Goal: Task Accomplishment & Management: Manage account settings

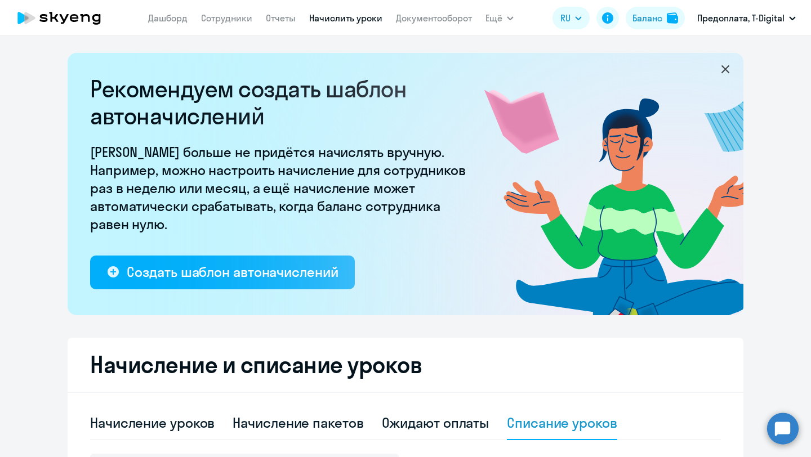
select select "10"
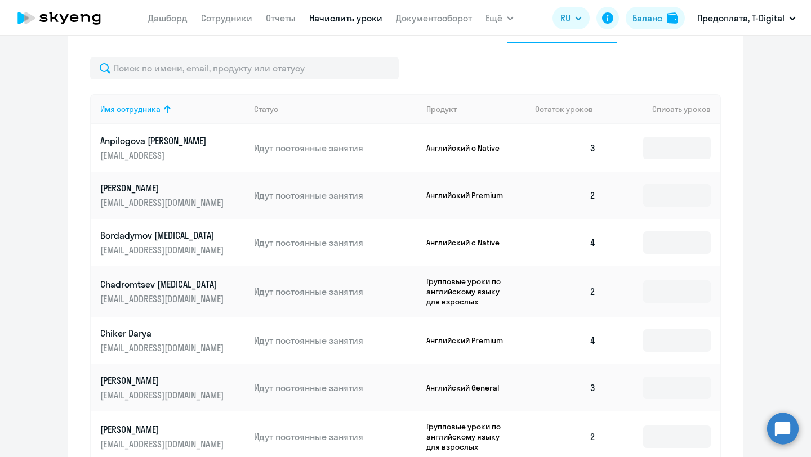
scroll to position [394, 0]
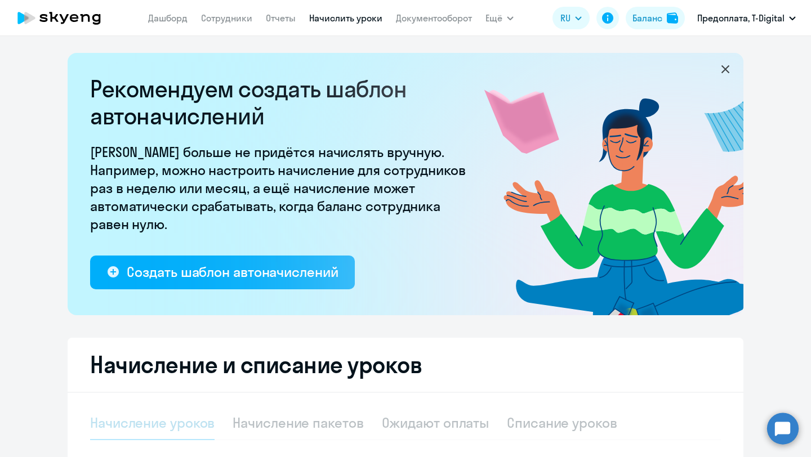
select select "10"
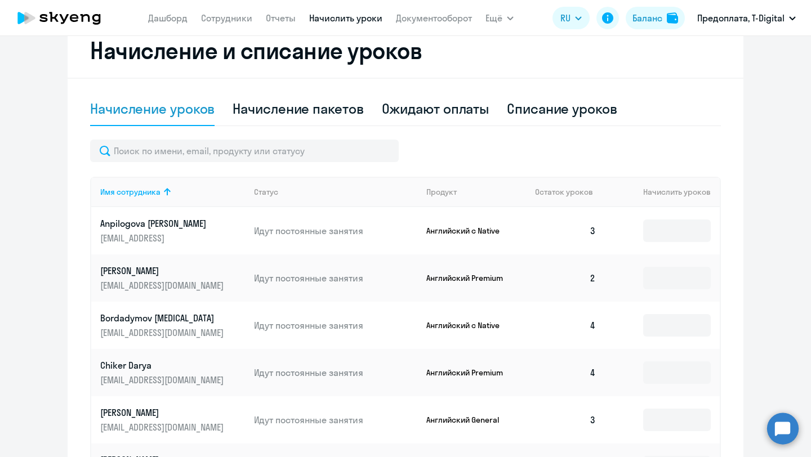
scroll to position [314, 0]
click at [419, 110] on div "Ожидают оплаты" at bounding box center [436, 109] width 108 height 18
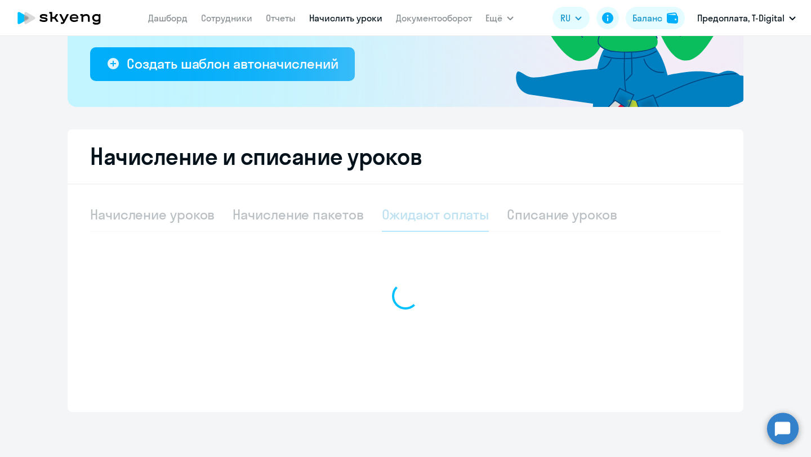
scroll to position [208, 0]
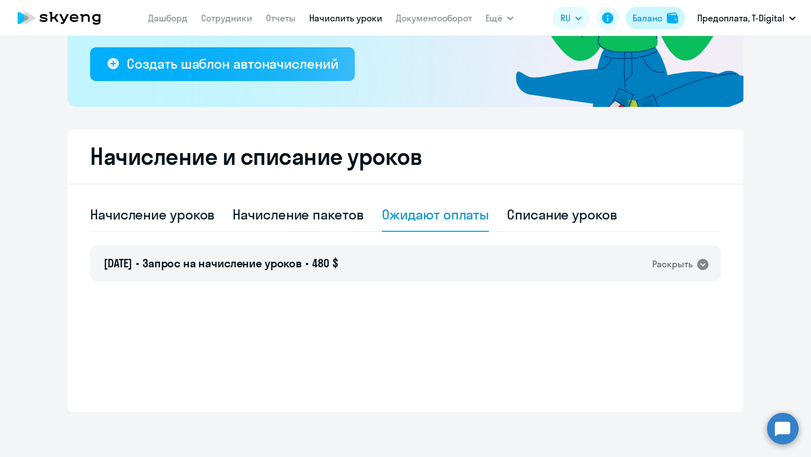
click at [652, 19] on div "Баланс" at bounding box center [648, 18] width 30 height 14
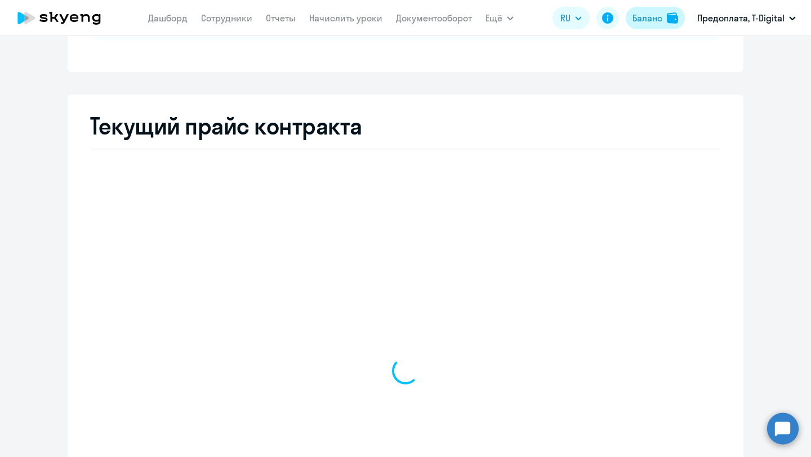
select select "english_adult_not_native_speaker"
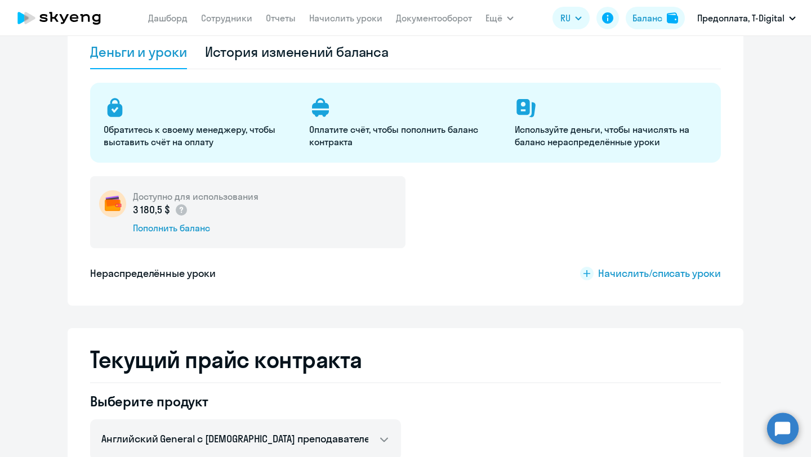
scroll to position [82, 0]
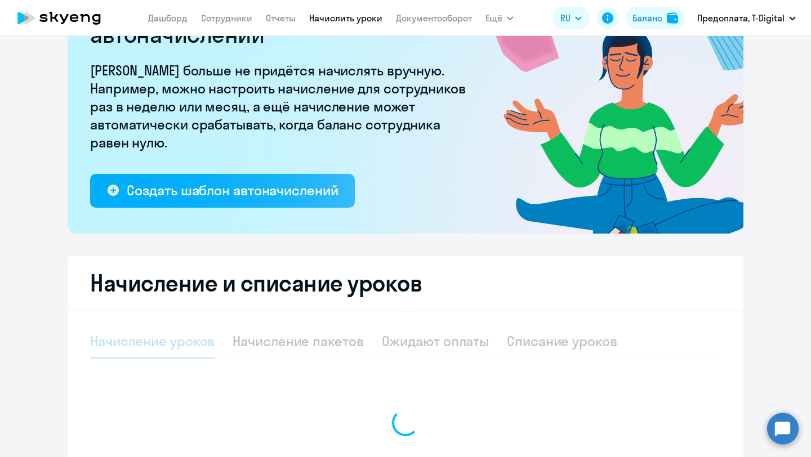
select select "10"
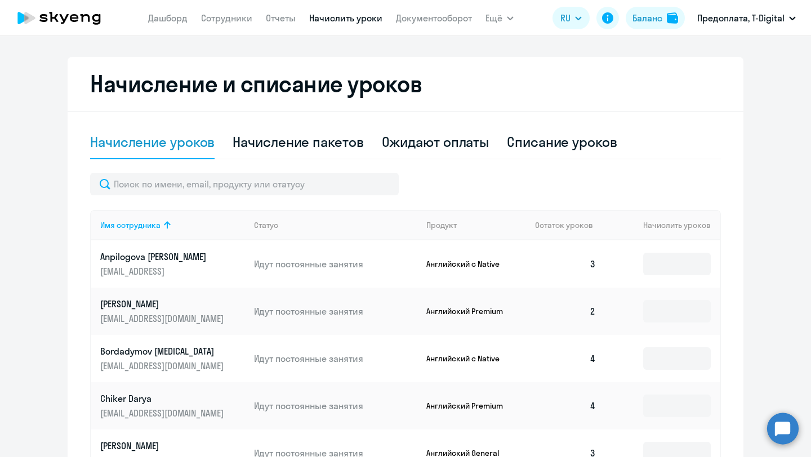
scroll to position [282, 0]
click at [459, 143] on div "Ожидают оплаты" at bounding box center [436, 141] width 108 height 18
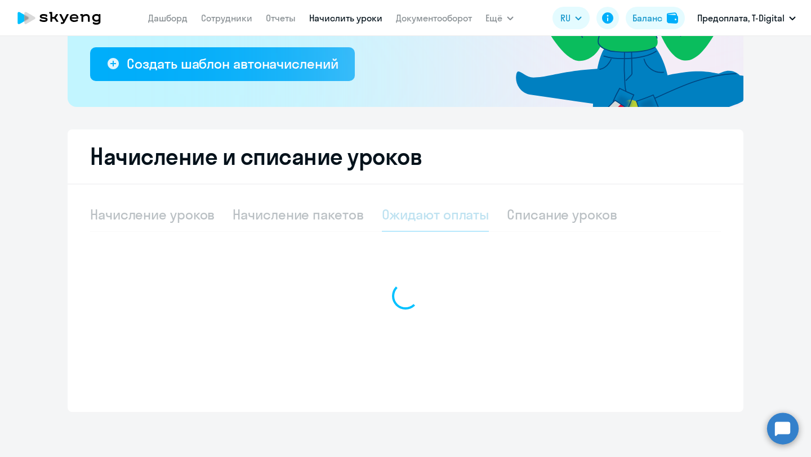
scroll to position [208, 0]
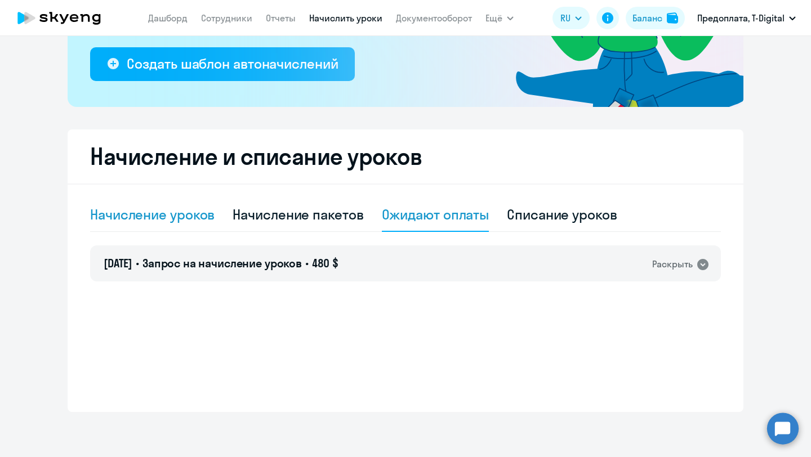
click at [162, 219] on div "Начисление уроков" at bounding box center [152, 215] width 124 height 18
select select "10"
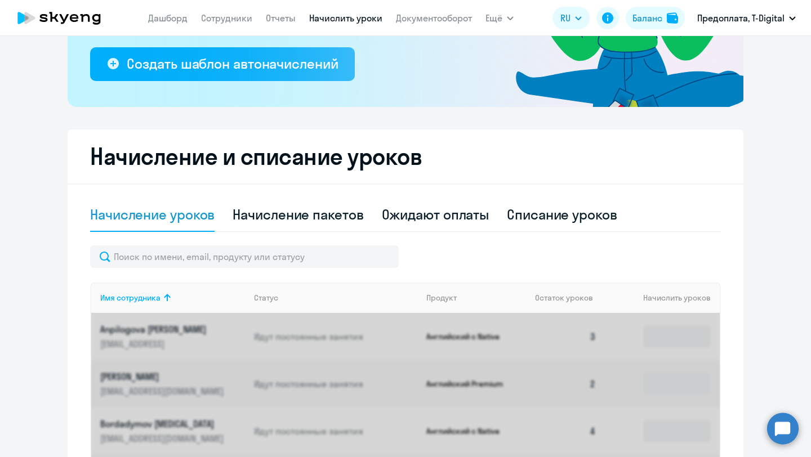
scroll to position [282, 0]
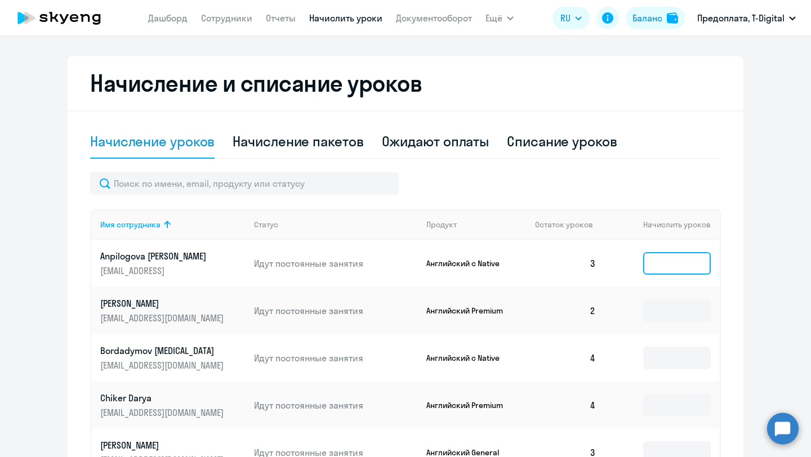
click at [687, 269] on input at bounding box center [677, 263] width 68 height 23
click at [684, 303] on input at bounding box center [677, 311] width 68 height 23
click at [673, 358] on input at bounding box center [677, 358] width 68 height 23
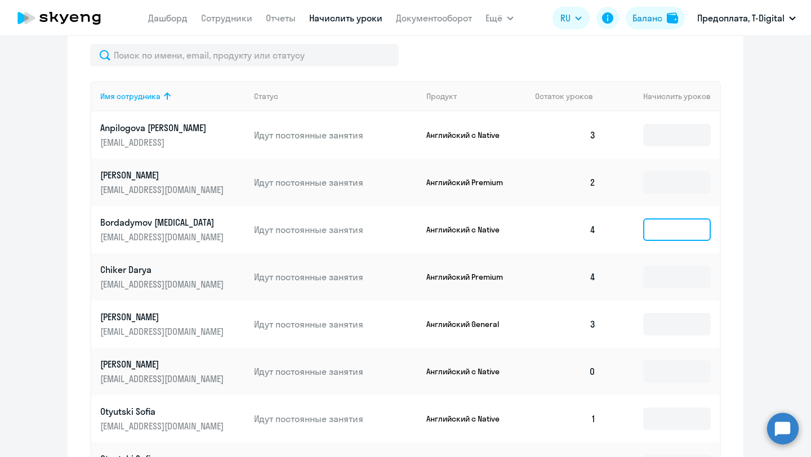
scroll to position [408, 0]
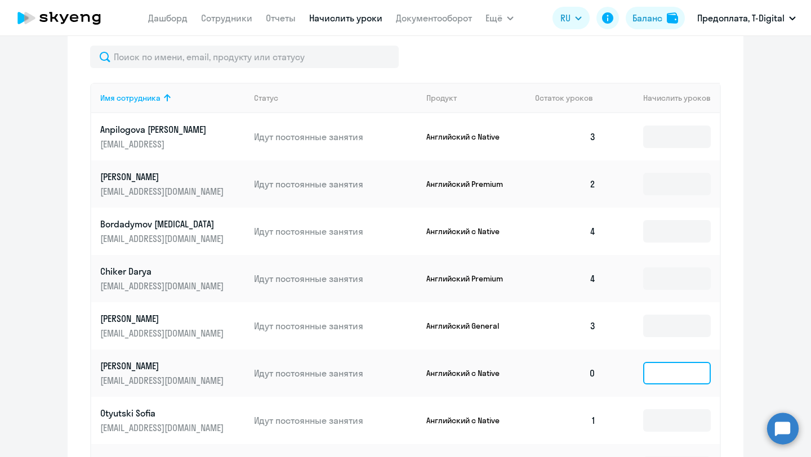
click at [682, 377] on input at bounding box center [677, 373] width 68 height 23
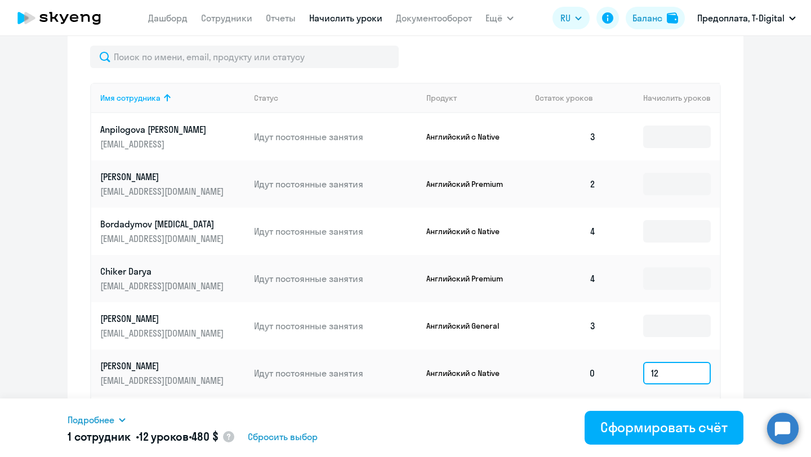
type input "12"
click at [651, 19] on div "Баланс" at bounding box center [648, 18] width 30 height 14
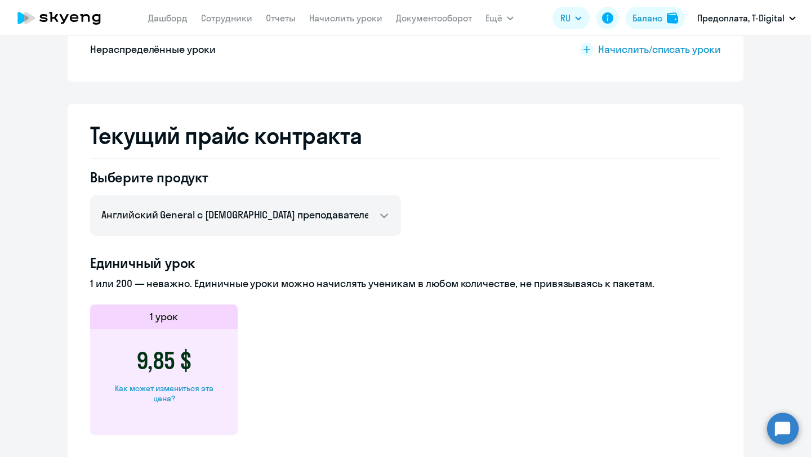
scroll to position [308, 0]
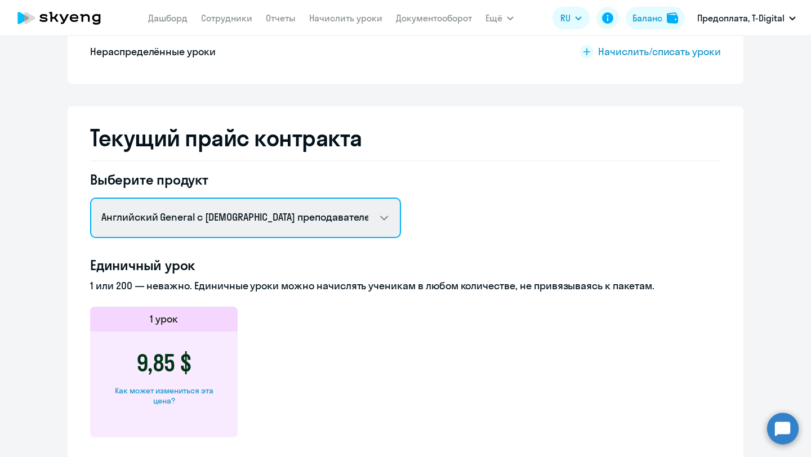
click at [390, 215] on select "Английский General с русскоговорящим преподавателем Английский General с [DEMOG…" at bounding box center [245, 218] width 311 height 41
select select "english_adult_native_speaker"
click at [90, 198] on select "Английский General с русскоговорящим преподавателем Английский General с [DEMOG…" at bounding box center [245, 218] width 311 height 41
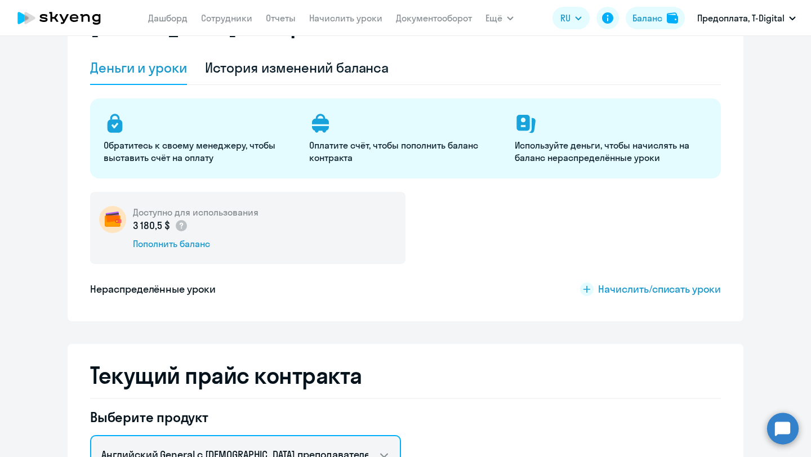
scroll to position [69, 0]
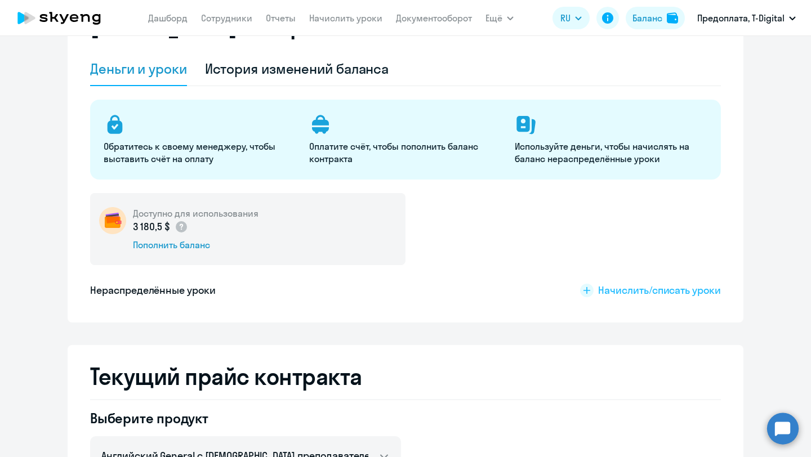
click at [651, 292] on span "Начислить/списать уроки" at bounding box center [659, 290] width 123 height 15
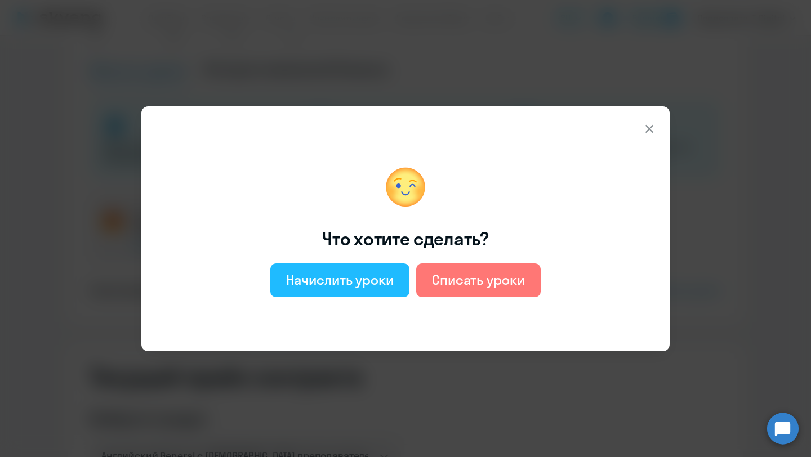
click at [345, 280] on div "Начислить уроки" at bounding box center [340, 280] width 108 height 18
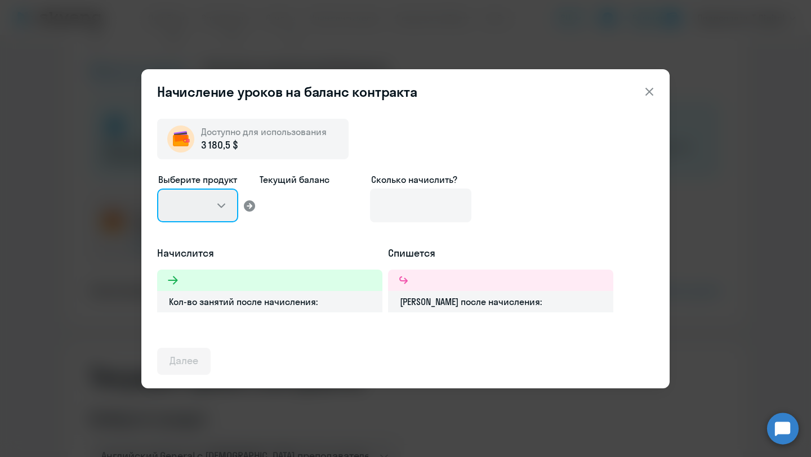
click at [224, 207] on select at bounding box center [197, 206] width 81 height 34
click at [220, 205] on select at bounding box center [197, 206] width 81 height 34
click at [221, 204] on select at bounding box center [197, 206] width 81 height 34
click at [222, 208] on select at bounding box center [197, 206] width 81 height 34
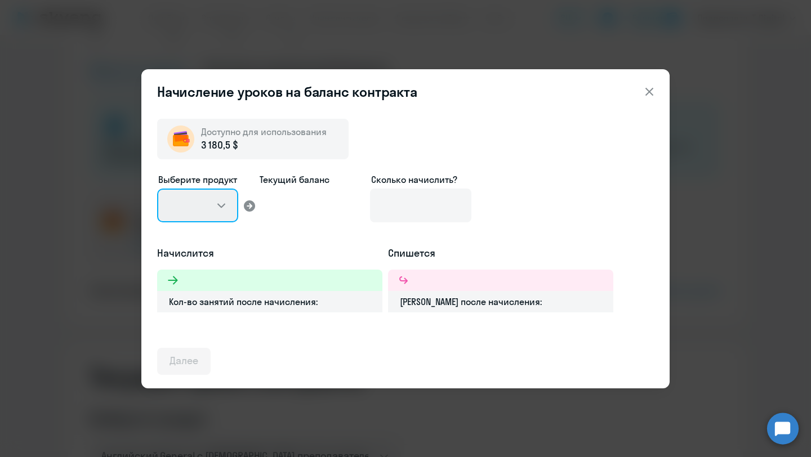
click at [221, 205] on select at bounding box center [197, 206] width 81 height 34
click at [250, 207] on icon at bounding box center [250, 206] width 14 height 14
click at [221, 204] on select at bounding box center [197, 206] width 81 height 34
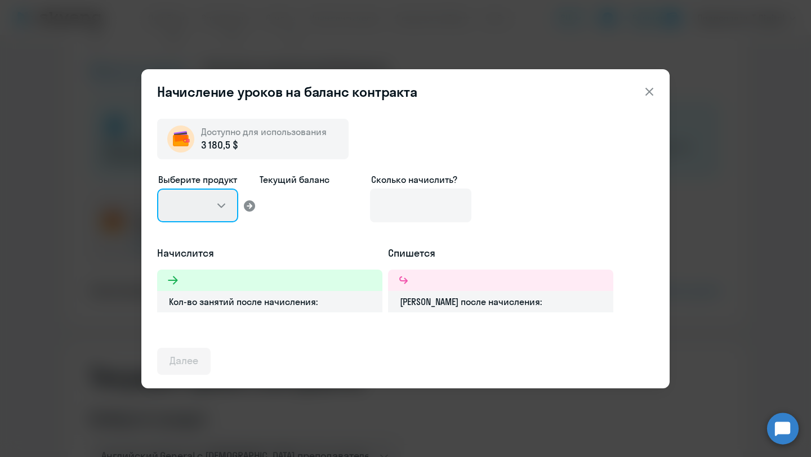
click at [221, 204] on select at bounding box center [197, 206] width 81 height 34
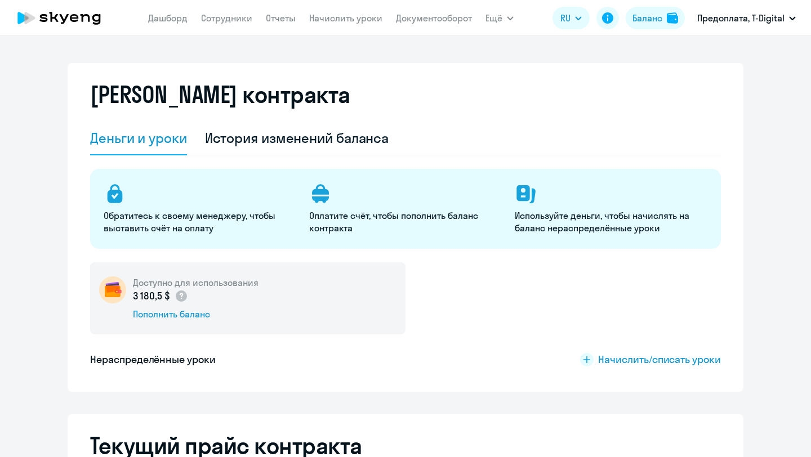
select select "english_adult_not_native_speaker"
click at [632, 358] on span "Начислить/списать уроки" at bounding box center [659, 360] width 123 height 15
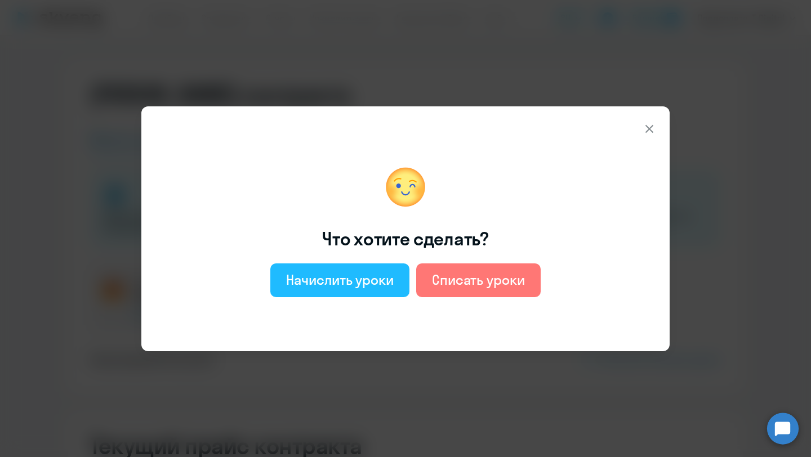
click at [357, 285] on div "Начислить уроки" at bounding box center [340, 280] width 108 height 18
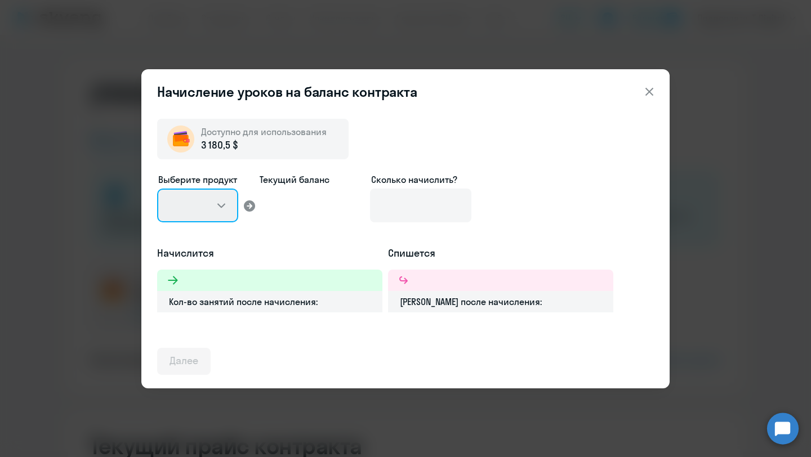
click at [221, 207] on select at bounding box center [197, 206] width 81 height 34
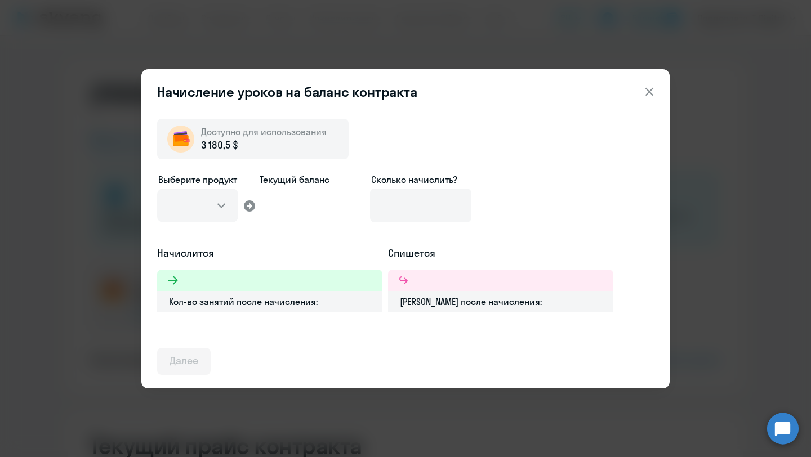
click at [652, 92] on icon at bounding box center [650, 92] width 14 height 14
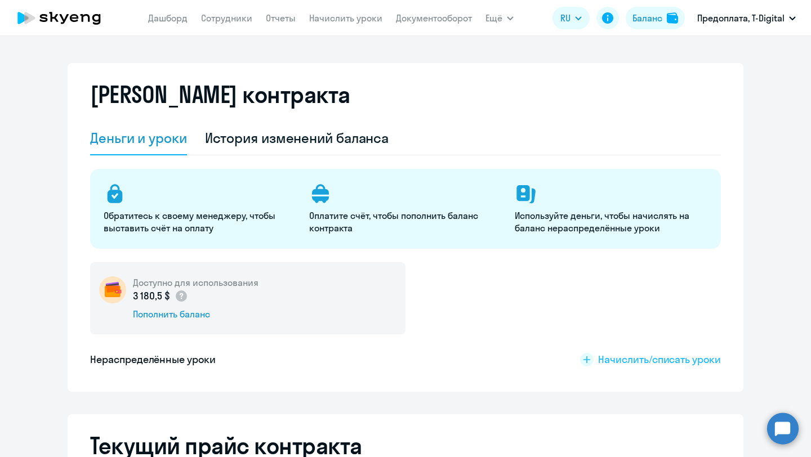
click at [664, 361] on span "Начислить/списать уроки" at bounding box center [659, 360] width 123 height 15
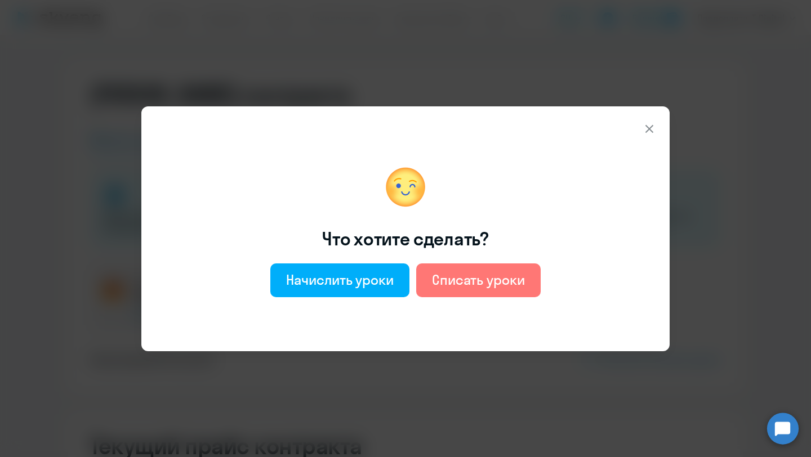
click at [647, 132] on icon at bounding box center [650, 129] width 14 height 14
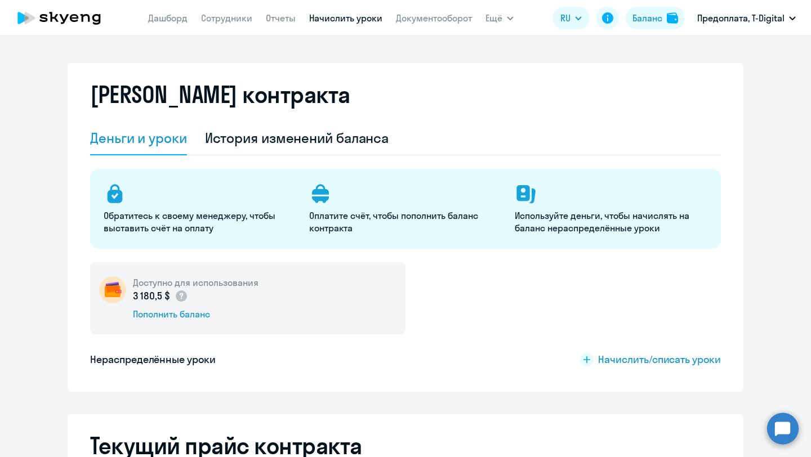
click at [349, 16] on link "Начислить уроки" at bounding box center [345, 17] width 73 height 11
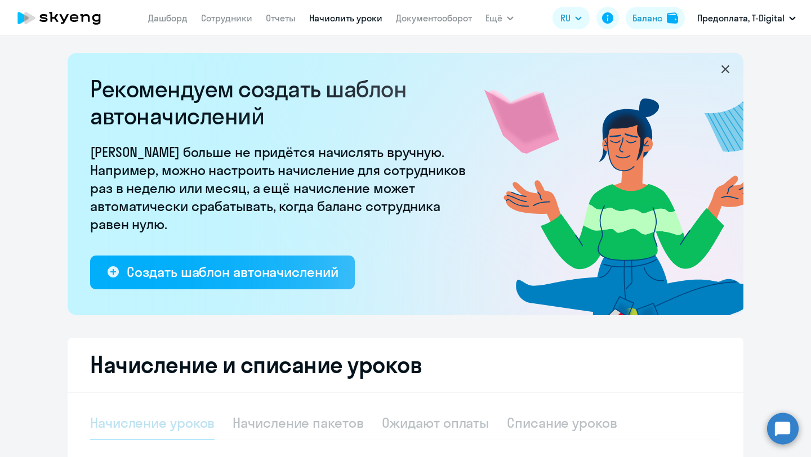
select select "10"
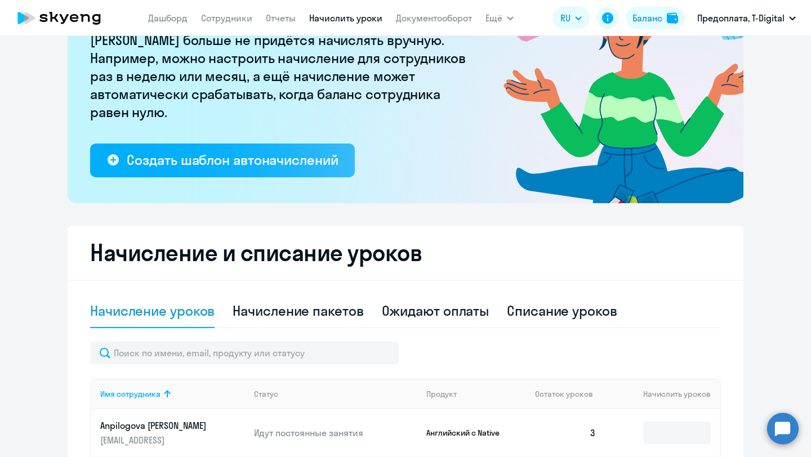
scroll to position [135, 0]
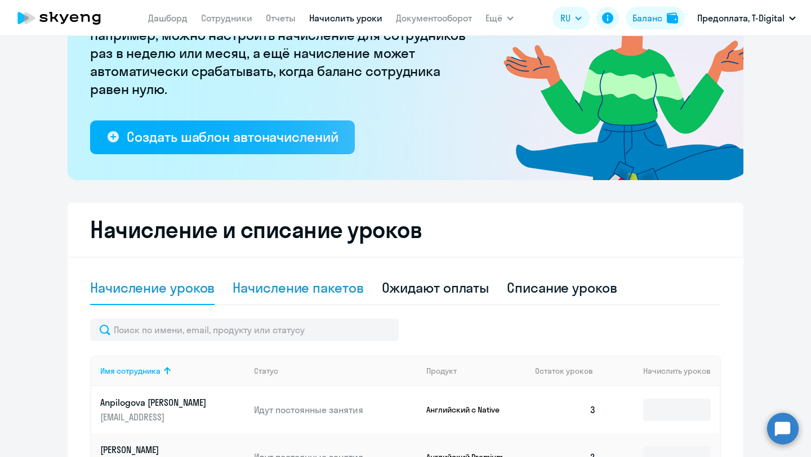
click at [318, 287] on div "Начисление пакетов" at bounding box center [298, 288] width 131 height 18
select select "10"
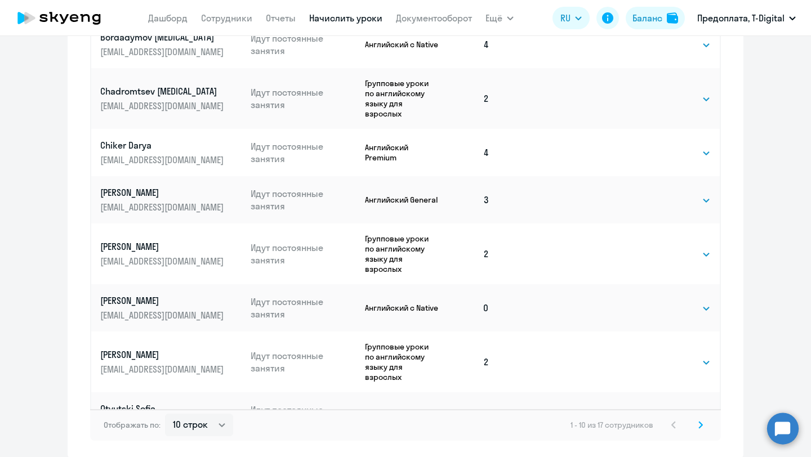
scroll to position [687, 0]
click at [708, 301] on select "Выбрать 4 8 16 32 64 96 128" at bounding box center [688, 308] width 46 height 14
click at [665, 301] on select "Выбрать 4 8 16 32 64 96 128" at bounding box center [688, 308] width 46 height 14
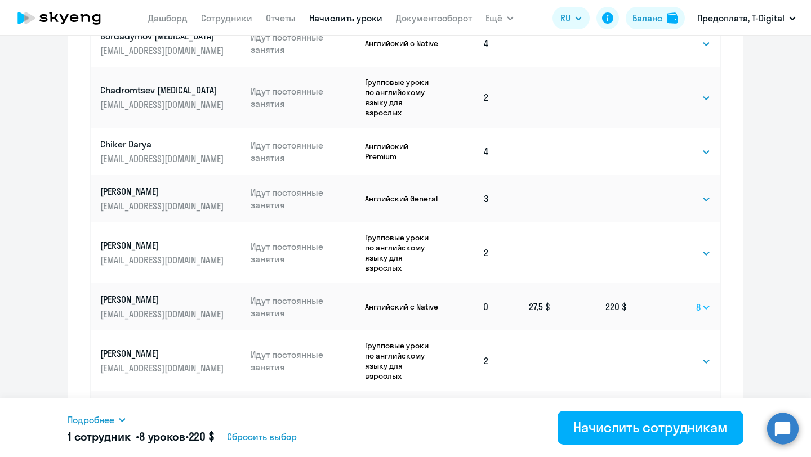
click at [708, 301] on select "Выбрать 4 8 16 32 64 96 128" at bounding box center [703, 308] width 15 height 14
click at [696, 301] on select "Выбрать 4 8 16 32 64 96 128" at bounding box center [703, 308] width 15 height 14
click at [709, 301] on select "Выбрать 4 8 16 32 64 96 128" at bounding box center [703, 308] width 15 height 14
select select "8"
click at [696, 301] on select "Выбрать 4 8 16 32 64 96 128" at bounding box center [703, 308] width 15 height 14
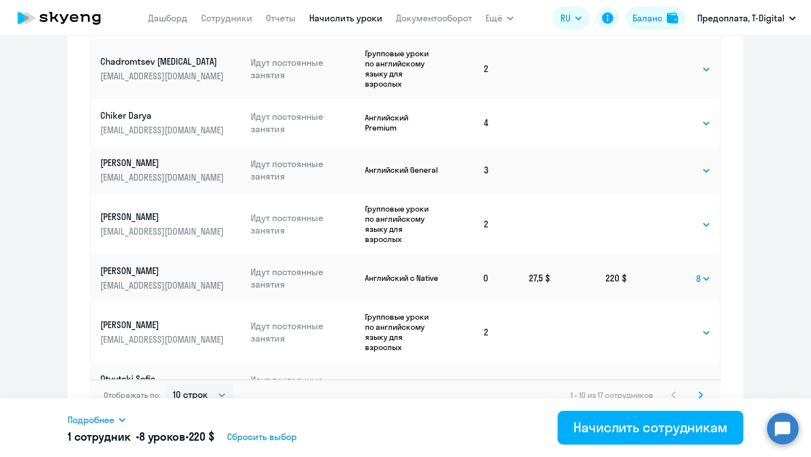
scroll to position [732, 0]
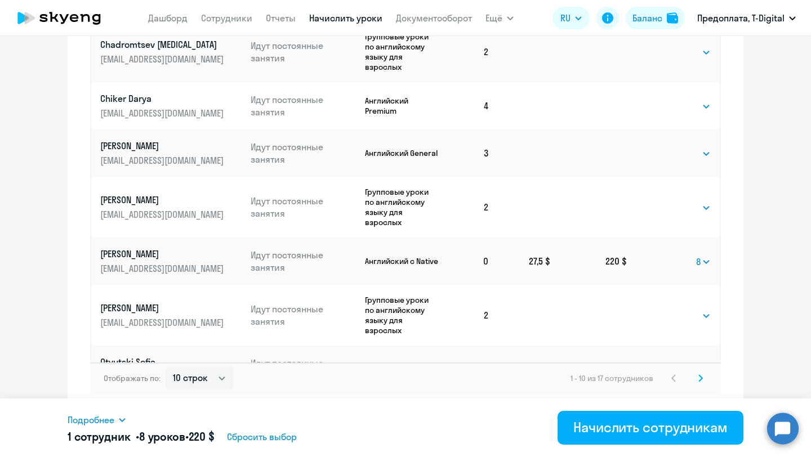
click at [706, 363] on select "Выбрать 4 8 16 32 64 96 128" at bounding box center [688, 370] width 46 height 14
select select "4"
click at [665, 363] on select "Выбрать 4 8 16 32 64 96 128" at bounding box center [688, 370] width 46 height 14
click at [706, 379] on svg-icon at bounding box center [701, 379] width 14 height 14
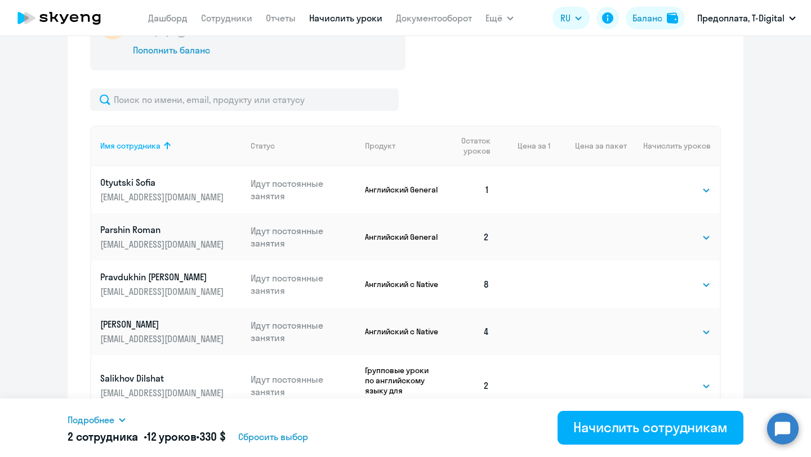
scroll to position [462, 0]
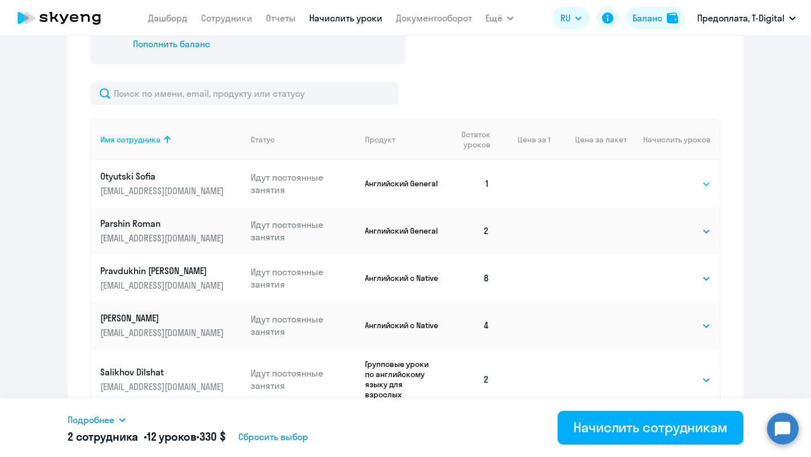
click at [707, 184] on select "Выбрать 4 8 16 32 64 96 128" at bounding box center [688, 184] width 46 height 14
select select "4"
click at [665, 177] on select "Выбрать 4 8 16 32 64 96 128" at bounding box center [688, 184] width 46 height 14
click at [709, 233] on select "Выбрать 4 8 16 32 64 96 128" at bounding box center [688, 232] width 46 height 14
select select "8"
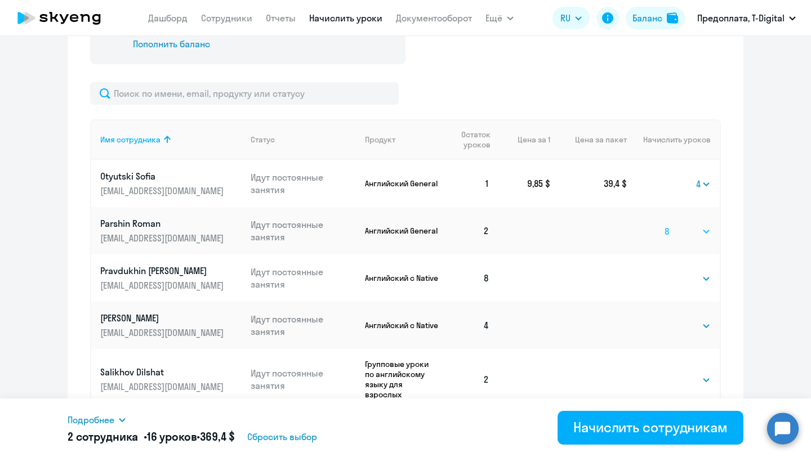
click at [665, 225] on select "Выбрать 4 8 16 32 64 96 128" at bounding box center [688, 232] width 46 height 14
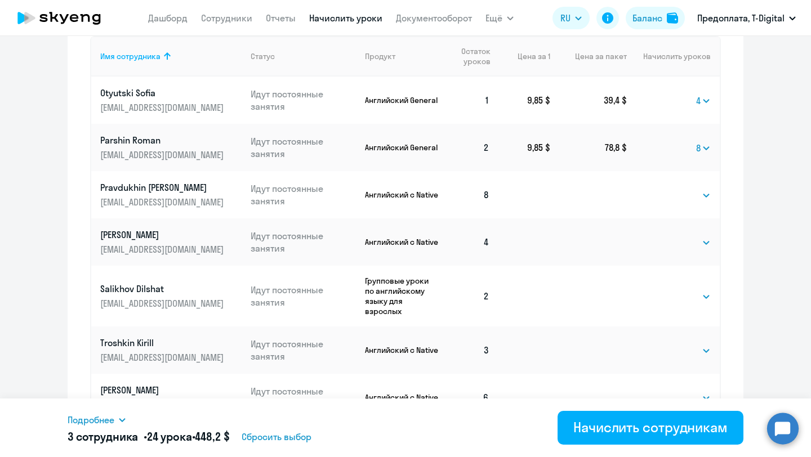
scroll to position [548, 0]
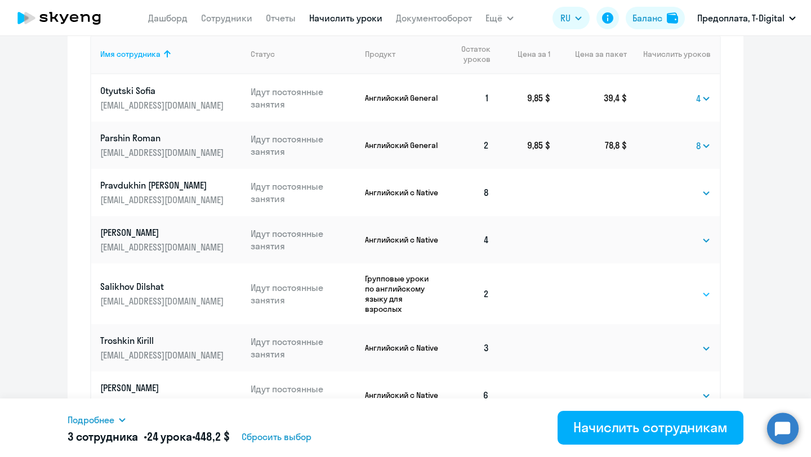
click at [702, 288] on select "Выбрать 4 8 16 32 48 64 96" at bounding box center [688, 295] width 46 height 14
select select "8"
click at [665, 288] on select "Выбрать 4 8 16 32 48 64 96" at bounding box center [688, 295] width 46 height 14
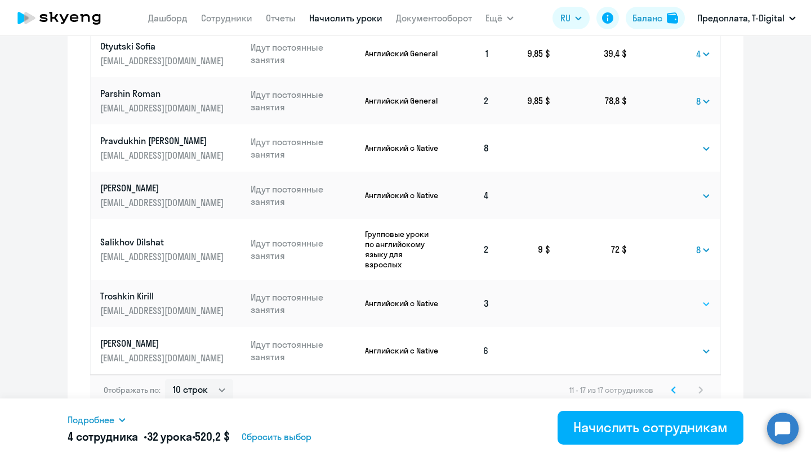
scroll to position [593, 0]
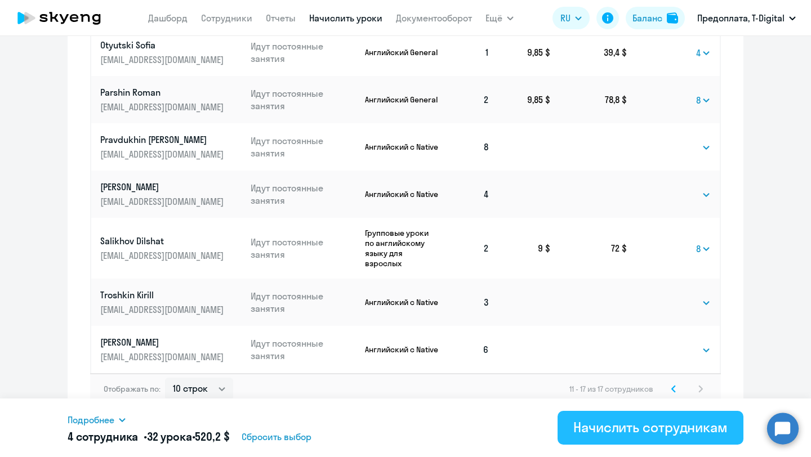
click at [646, 430] on div "Начислить сотрудникам" at bounding box center [650, 428] width 154 height 18
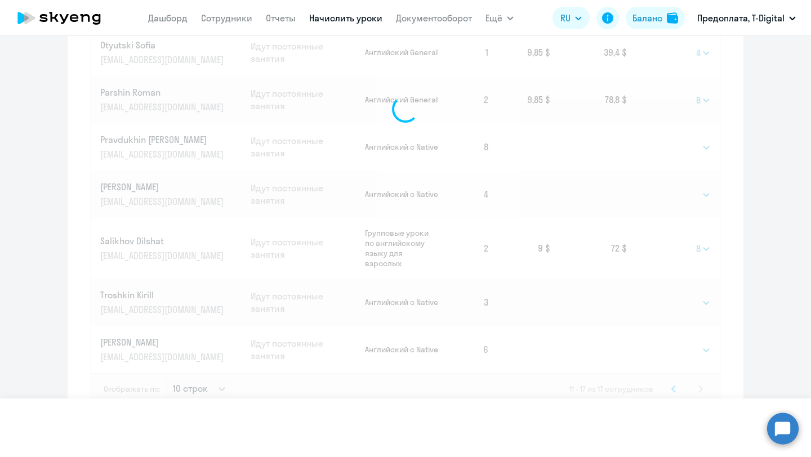
select select
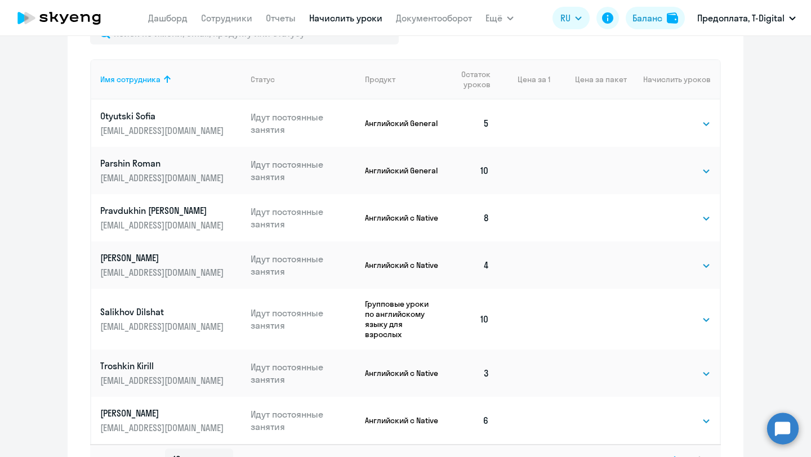
scroll to position [594, 0]
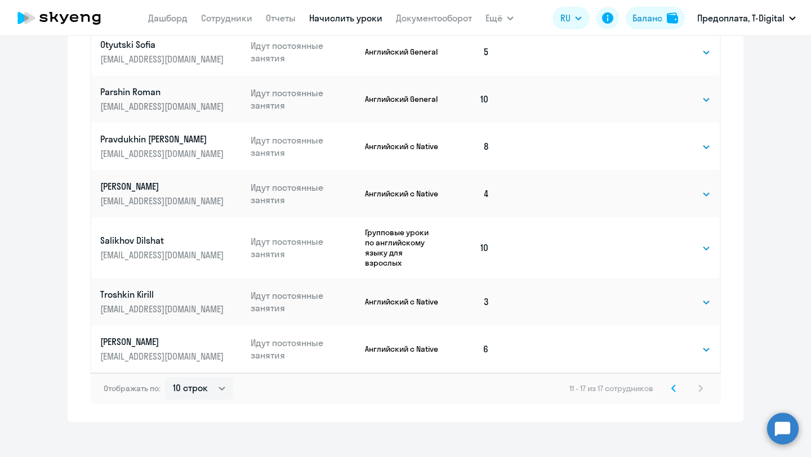
click at [674, 385] on icon at bounding box center [673, 389] width 5 height 8
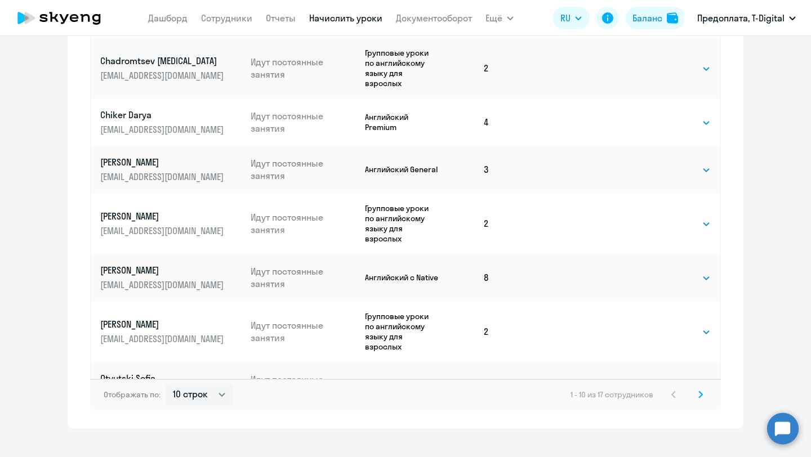
scroll to position [732, 0]
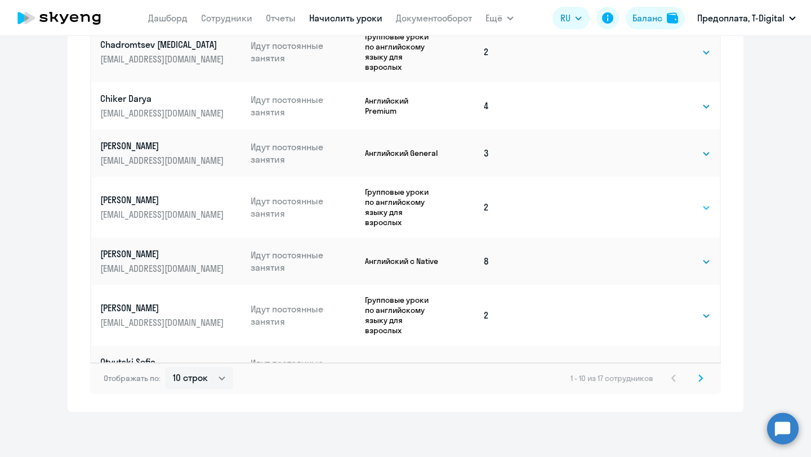
click at [708, 201] on select "Выбрать 4 8 16 32 48 64 96" at bounding box center [688, 208] width 46 height 14
select select "8"
click at [665, 201] on select "Выбрать 4 8 16 32 48 64 96" at bounding box center [688, 208] width 46 height 14
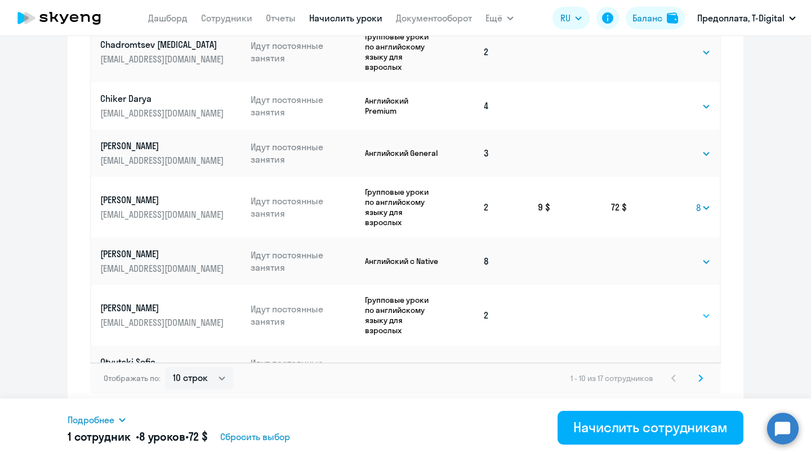
click at [707, 309] on select "Выбрать 4 8 16 32 48 64 96" at bounding box center [688, 316] width 46 height 14
select select "8"
click at [665, 309] on select "Выбрать 4 8 16 32 48 64 96" at bounding box center [688, 316] width 46 height 14
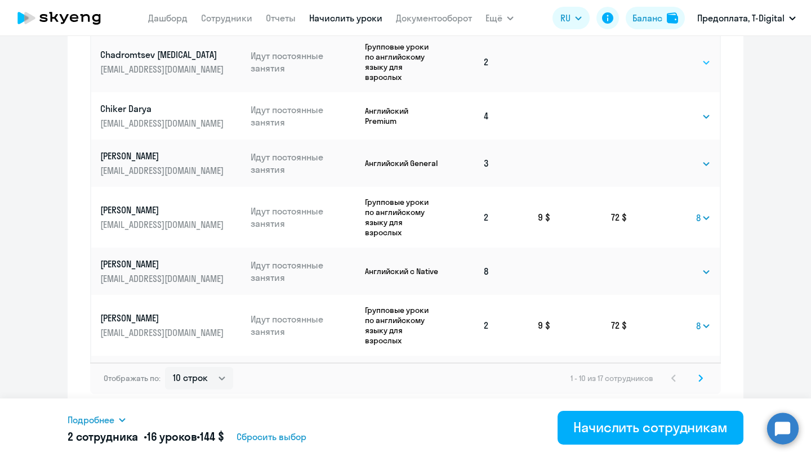
click at [706, 57] on select "Выбрать 4 8 16 32 48 64 96" at bounding box center [688, 63] width 46 height 14
select select "8"
click at [665, 56] on select "Выбрать 4 8 16 32 48 64 96" at bounding box center [688, 63] width 46 height 14
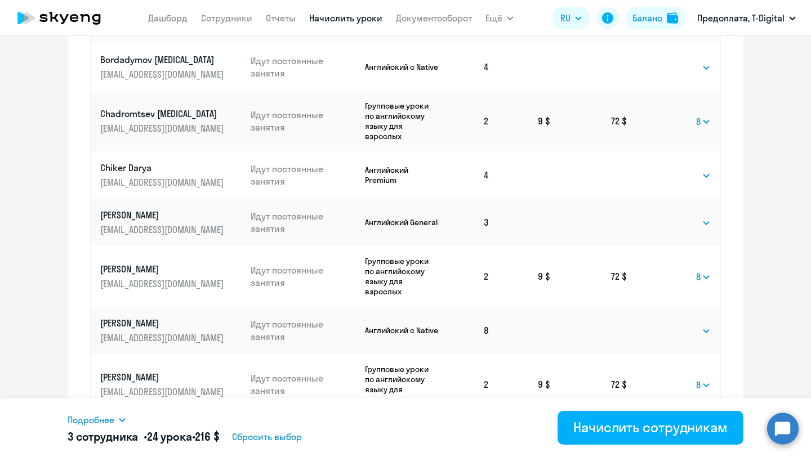
scroll to position [10, 0]
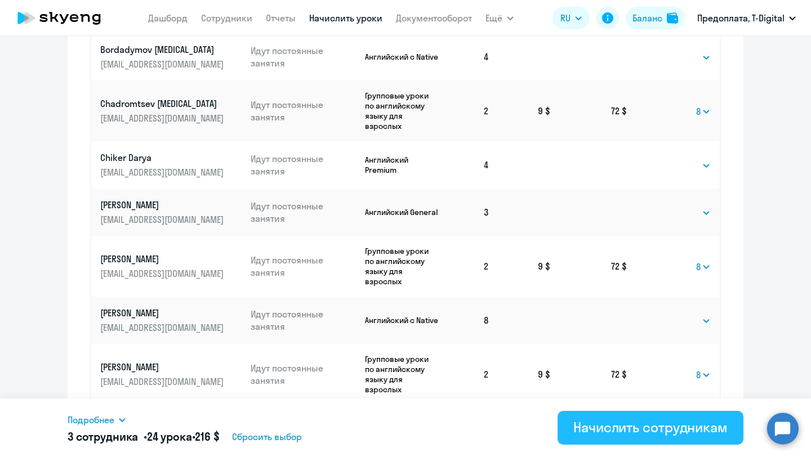
click at [628, 429] on div "Начислить сотрудникам" at bounding box center [650, 428] width 154 height 18
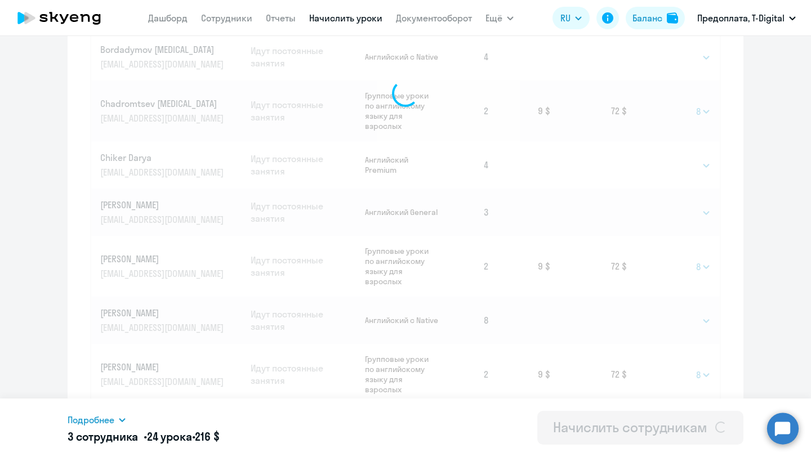
select select
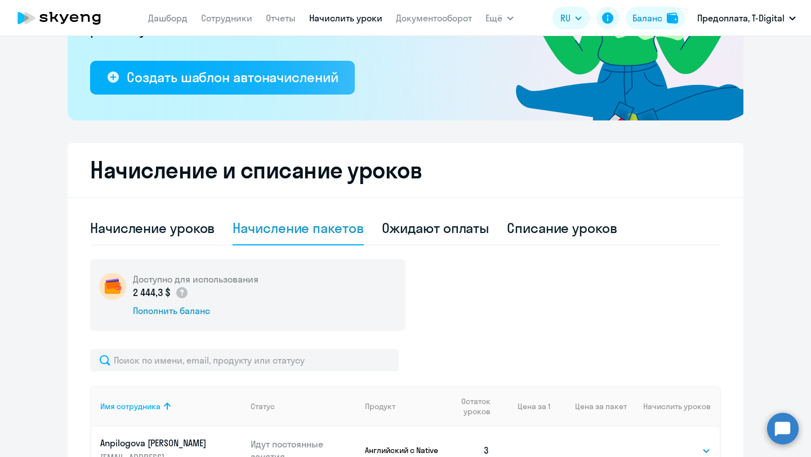
scroll to position [136, 0]
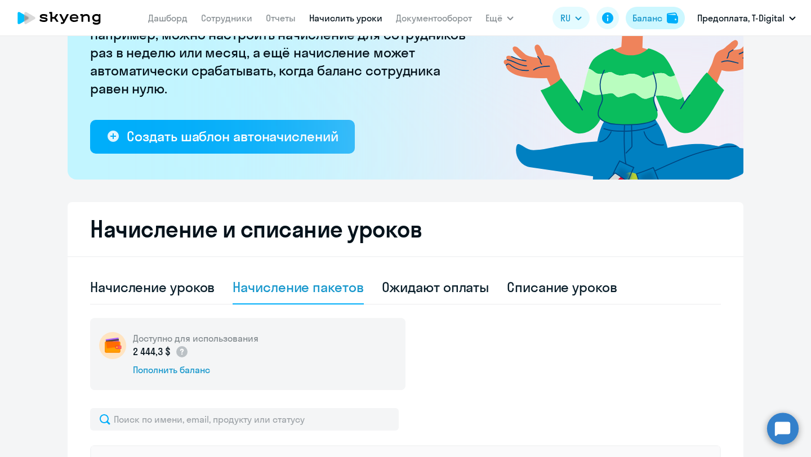
click at [654, 17] on div "Баланс" at bounding box center [648, 18] width 30 height 14
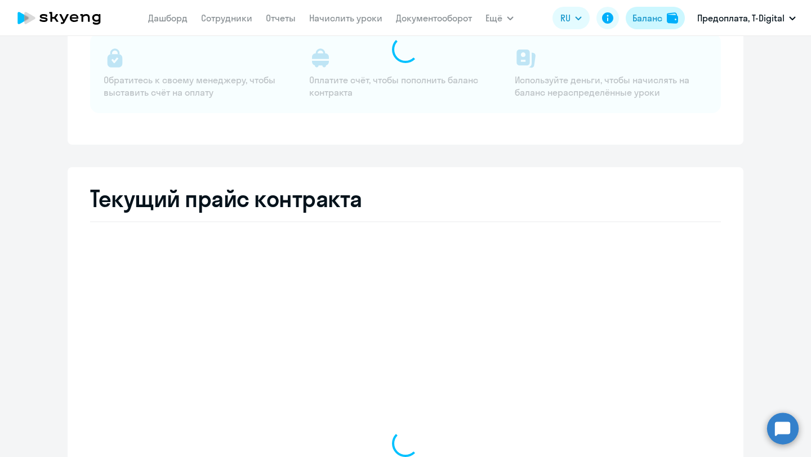
select select "english_adult_not_native_speaker"
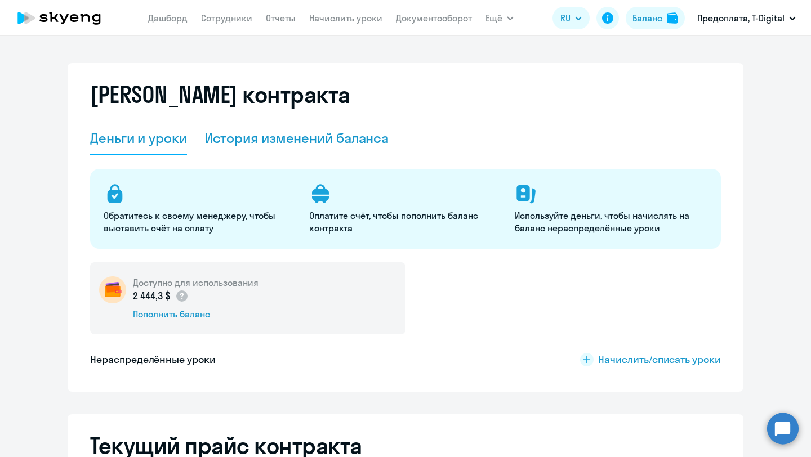
click at [295, 140] on div "История изменений баланса" at bounding box center [297, 138] width 184 height 18
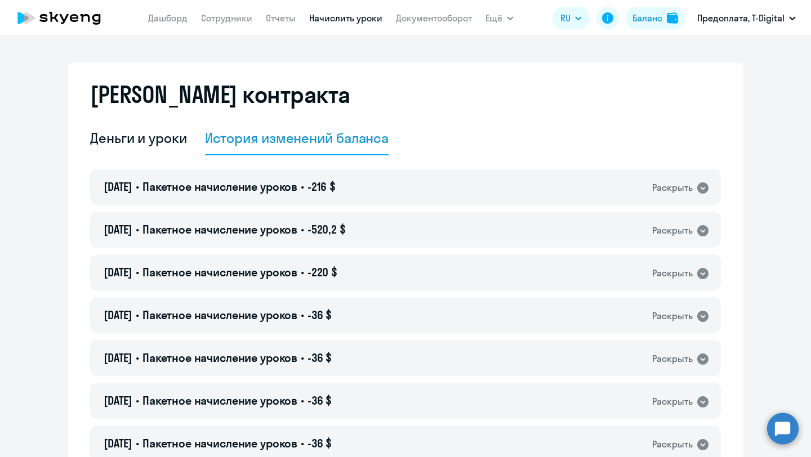
click at [339, 23] on link "Начислить уроки" at bounding box center [345, 17] width 73 height 11
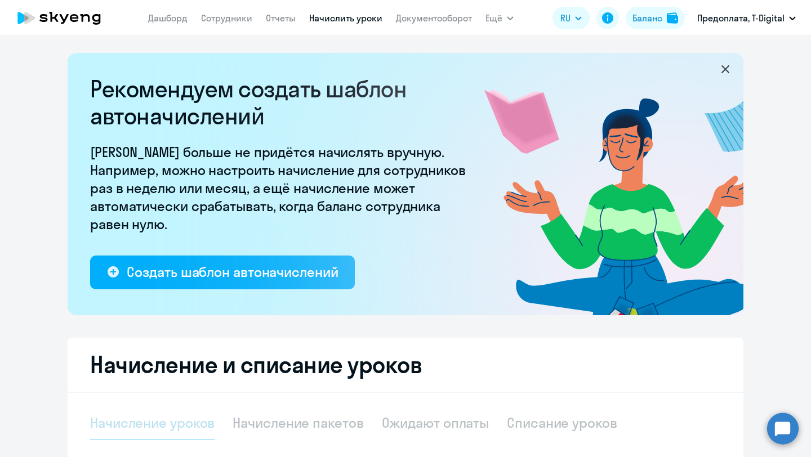
select select "10"
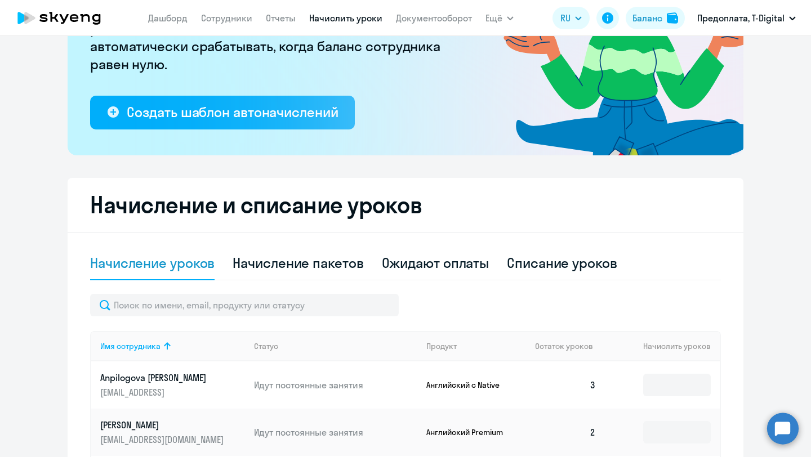
scroll to position [162, 0]
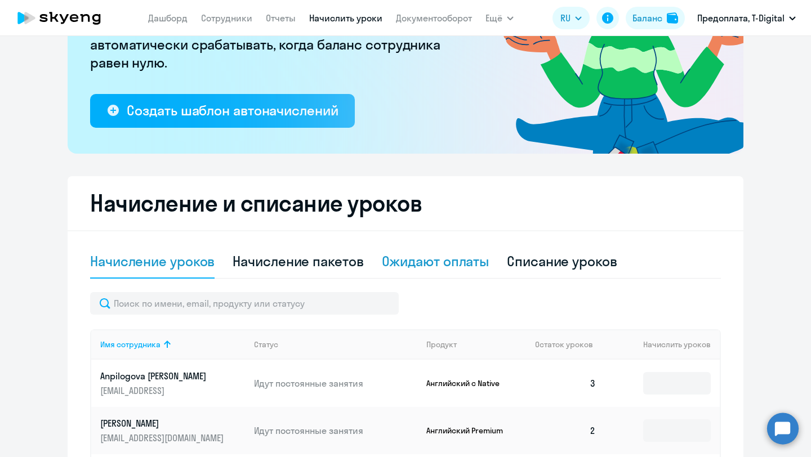
click at [440, 264] on div "Ожидают оплаты" at bounding box center [436, 261] width 108 height 18
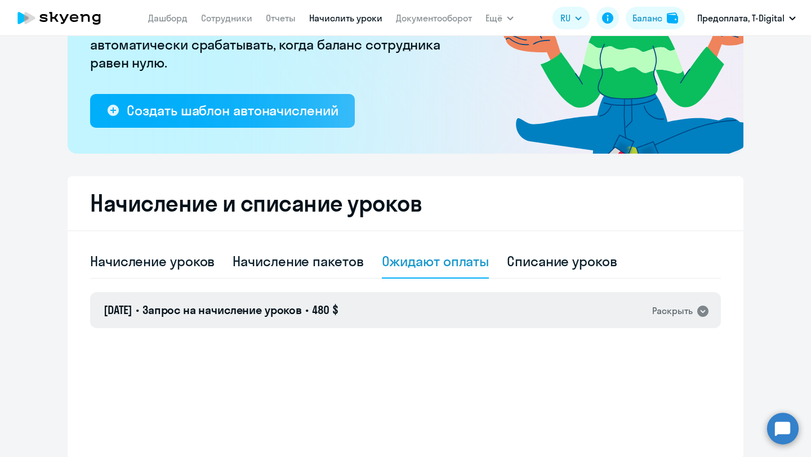
click at [704, 310] on icon at bounding box center [702, 311] width 11 height 11
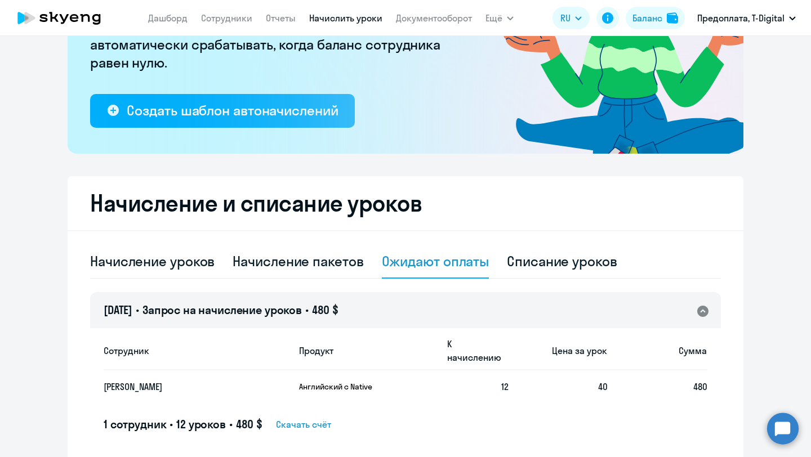
click at [701, 310] on icon at bounding box center [702, 311] width 11 height 11
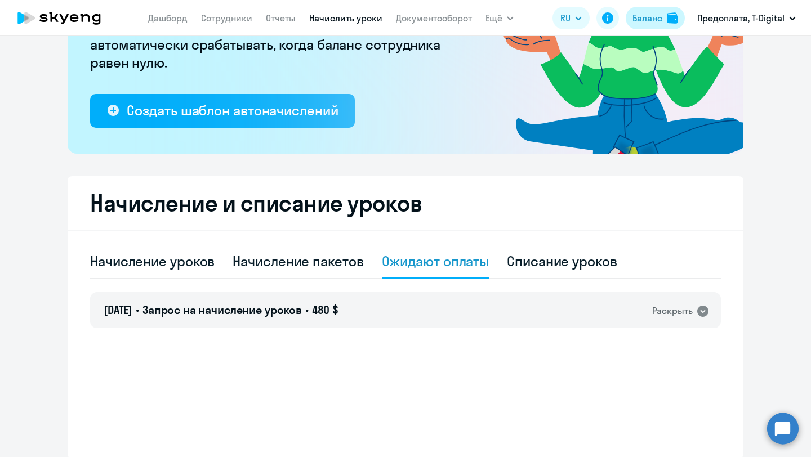
click at [657, 17] on div "Баланс" at bounding box center [648, 18] width 30 height 14
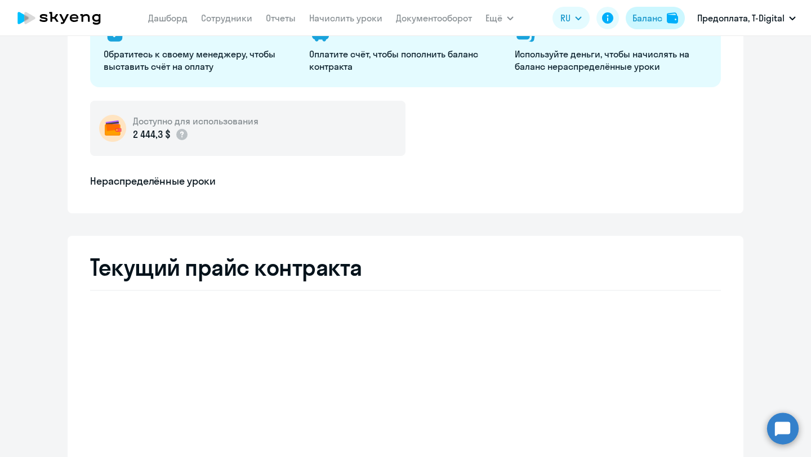
select select "english_adult_not_native_speaker"
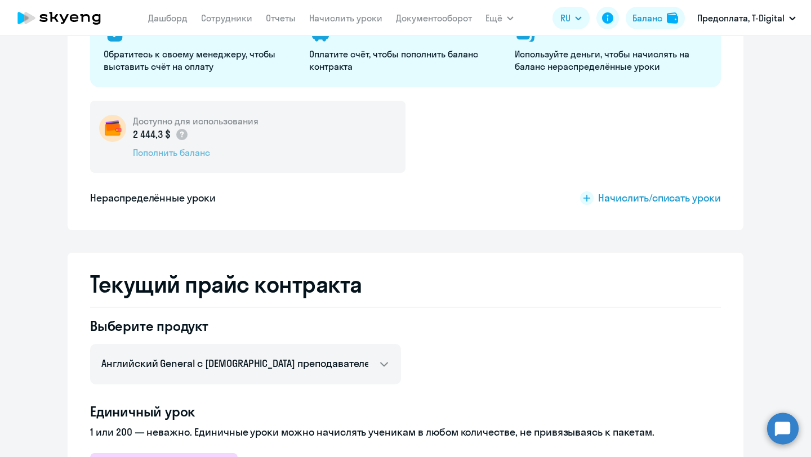
click at [185, 155] on div "Пополнить баланс" at bounding box center [196, 152] width 126 height 12
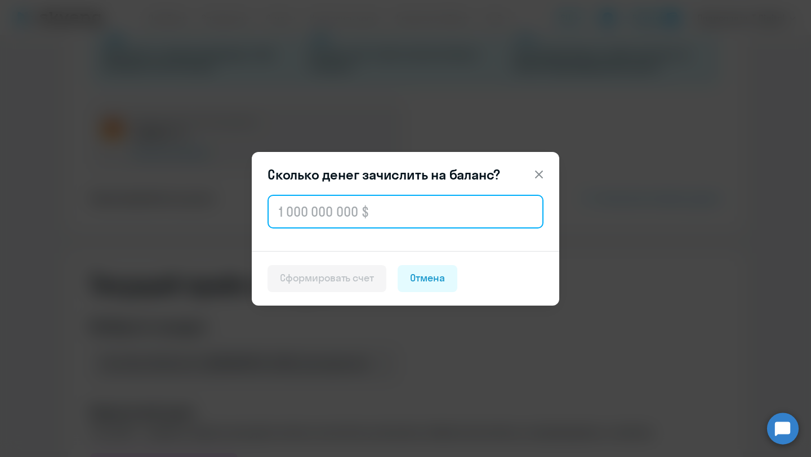
click at [288, 212] on input "text" at bounding box center [406, 212] width 276 height 34
type input "5 000"
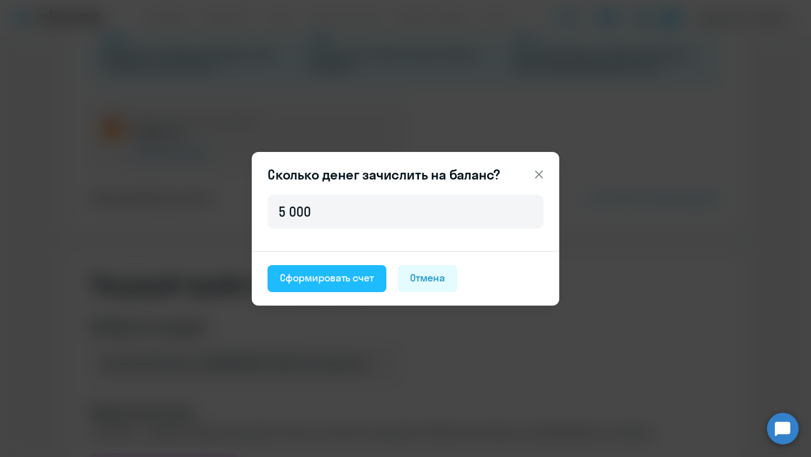
click at [318, 284] on div "Сформировать счет" at bounding box center [327, 278] width 94 height 15
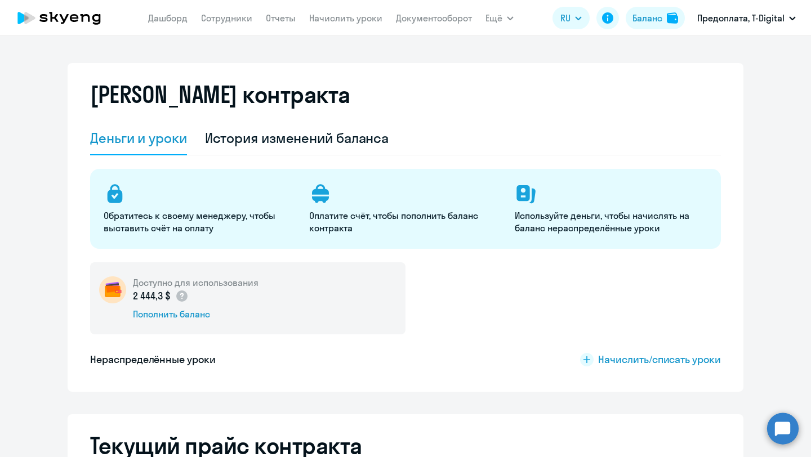
click at [783, 420] on circle at bounding box center [783, 429] width 32 height 32
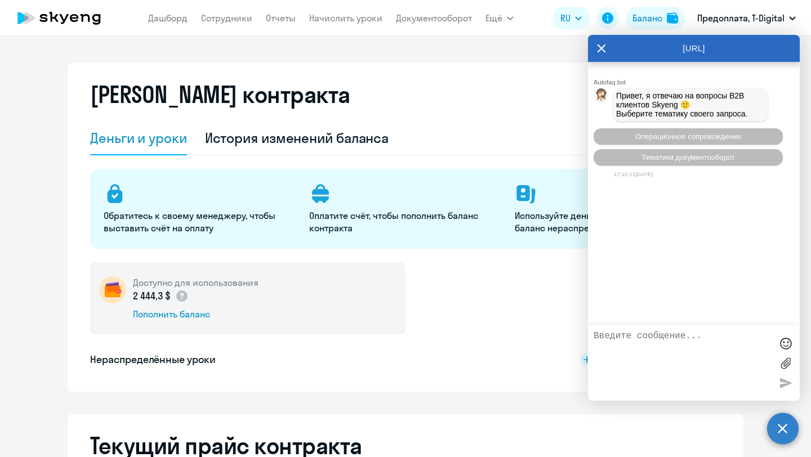
click at [603, 49] on icon at bounding box center [601, 48] width 9 height 27
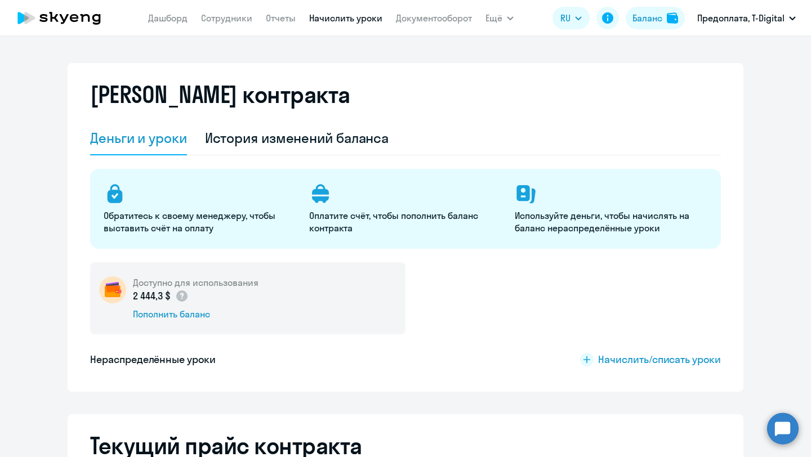
click at [356, 20] on link "Начислить уроки" at bounding box center [345, 17] width 73 height 11
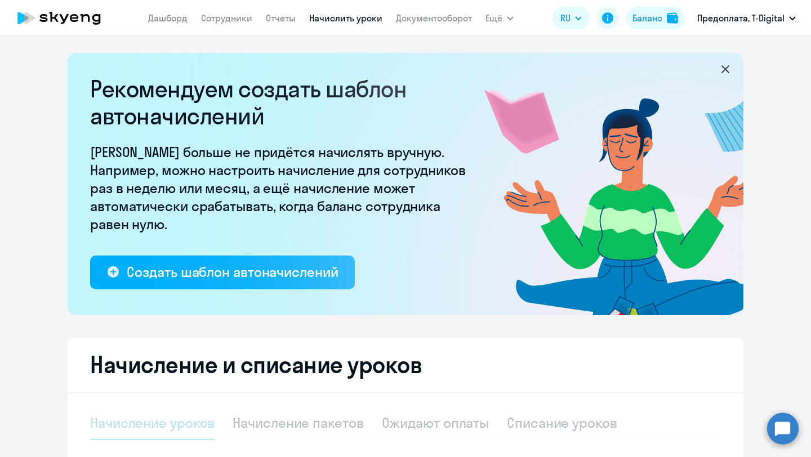
select select "10"
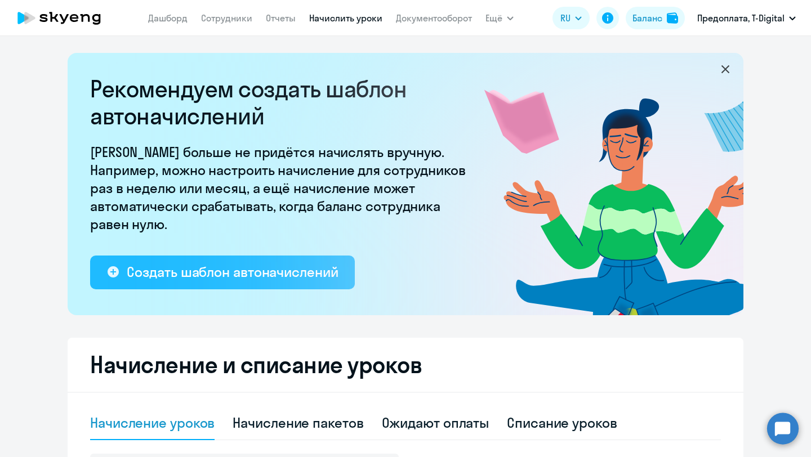
click at [259, 274] on div "Создать шаблон автоначислений" at bounding box center [232, 272] width 211 height 18
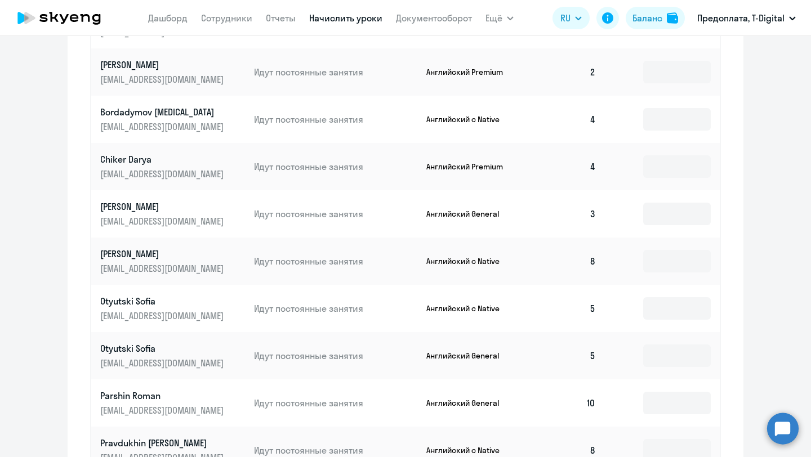
scroll to position [510, 0]
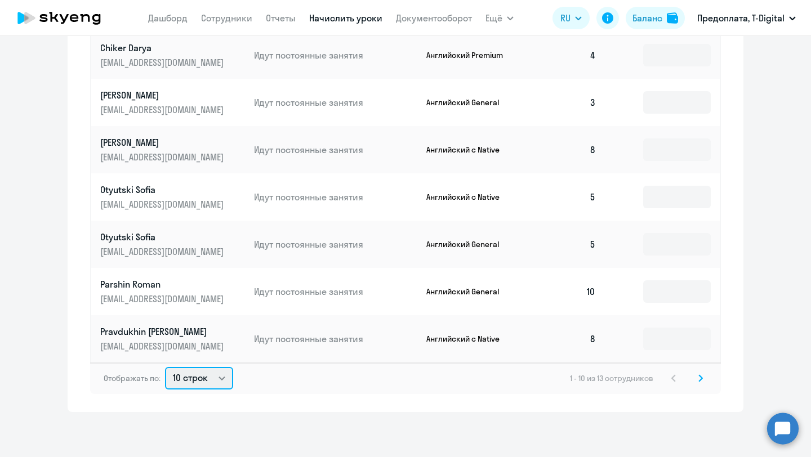
click at [227, 380] on select "10 строк 30 строк 50 строк" at bounding box center [199, 378] width 68 height 23
select select "30"
click at [165, 367] on select "10 строк 30 строк 50 строк" at bounding box center [199, 378] width 68 height 23
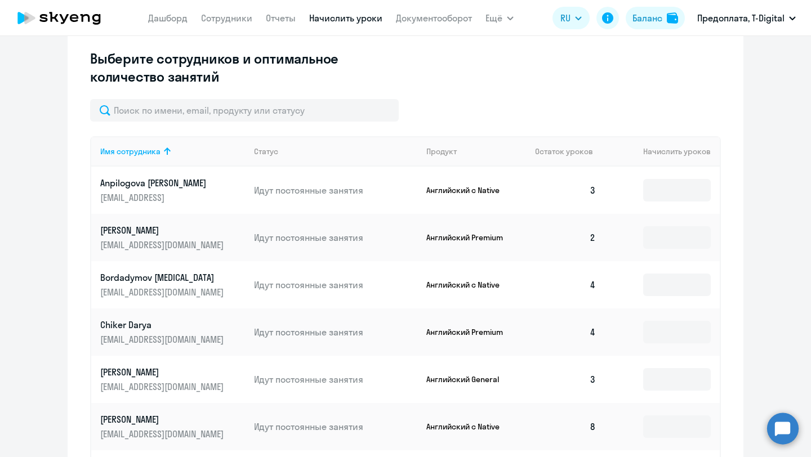
scroll to position [234, 0]
click at [671, 191] on input at bounding box center [677, 190] width 68 height 23
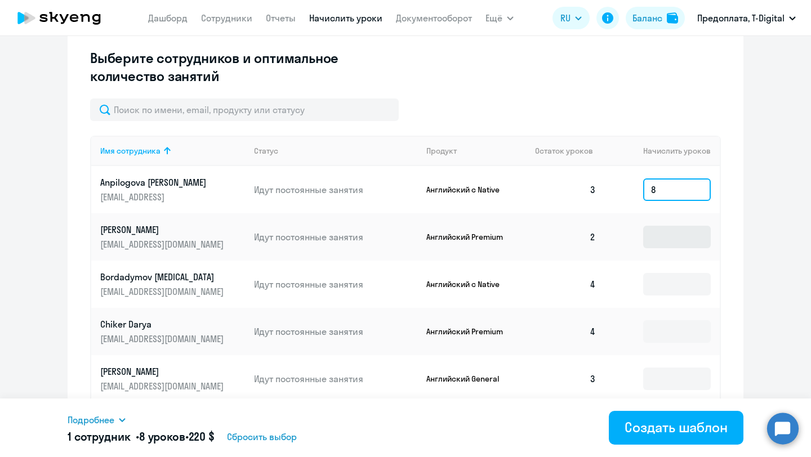
type input "8"
click at [682, 235] on input at bounding box center [677, 237] width 68 height 23
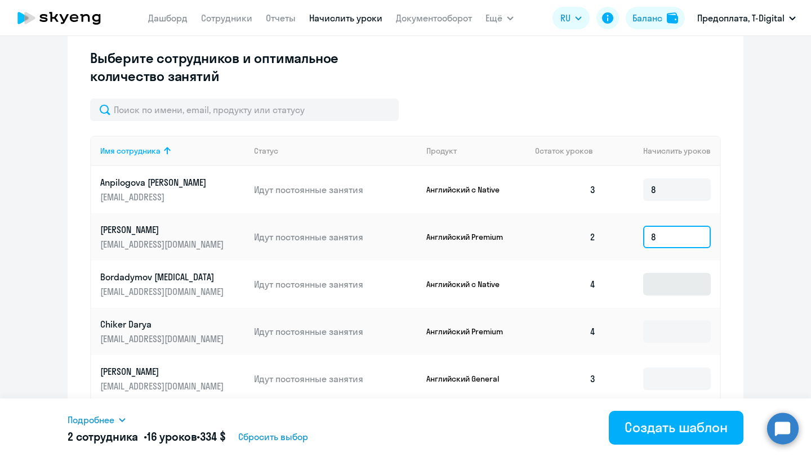
type input "8"
click at [670, 283] on input at bounding box center [677, 284] width 68 height 23
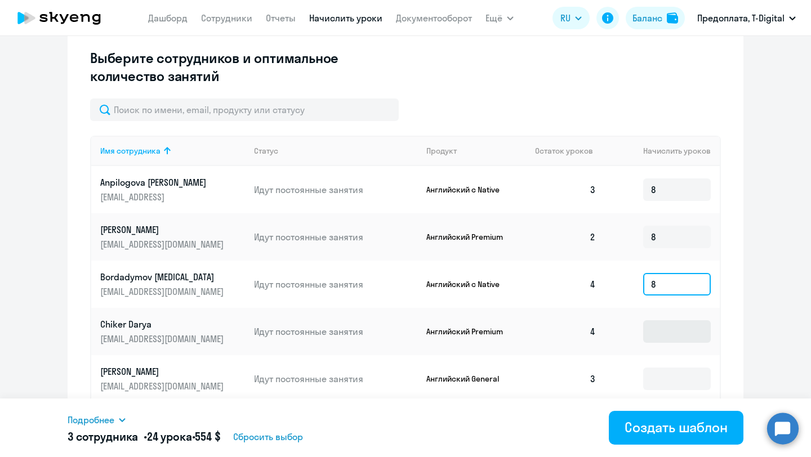
type input "8"
click at [656, 335] on input at bounding box center [677, 332] width 68 height 23
type input "8"
click at [664, 383] on input at bounding box center [677, 379] width 68 height 23
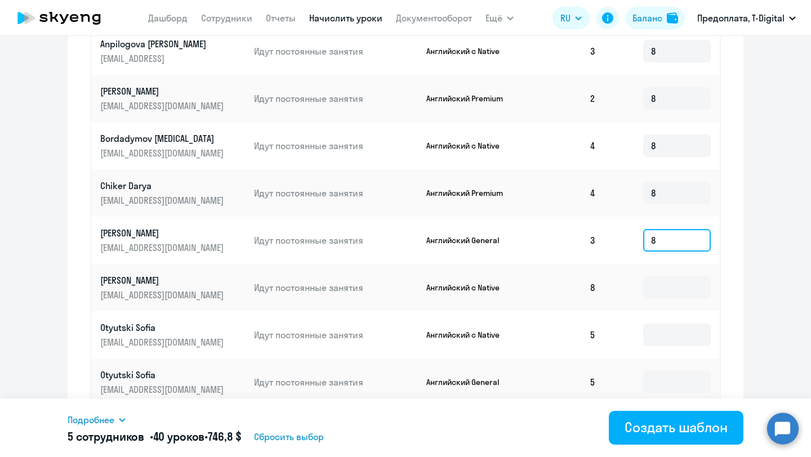
scroll to position [423, 0]
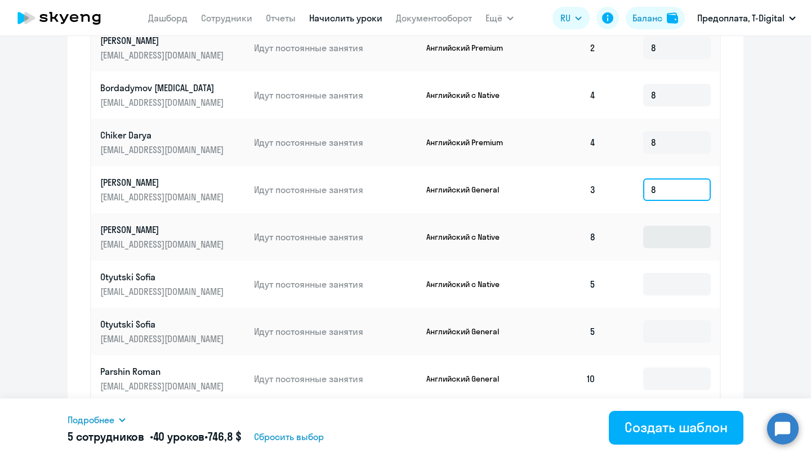
type input "8"
click at [672, 239] on input at bounding box center [677, 237] width 68 height 23
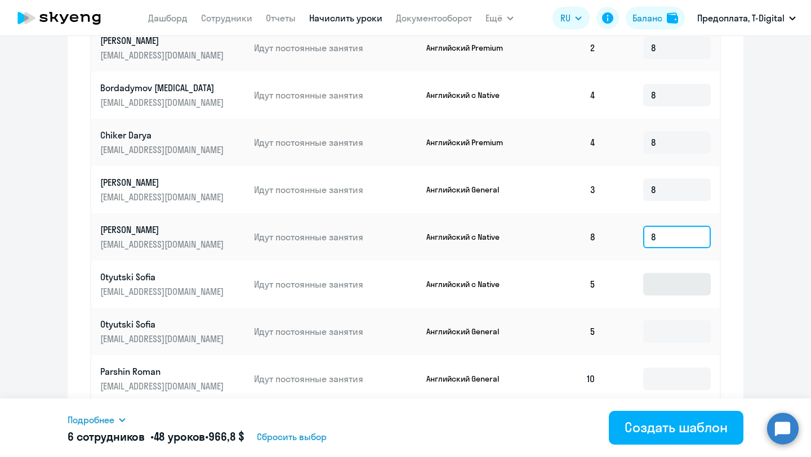
type input "8"
click at [667, 284] on input at bounding box center [677, 284] width 68 height 23
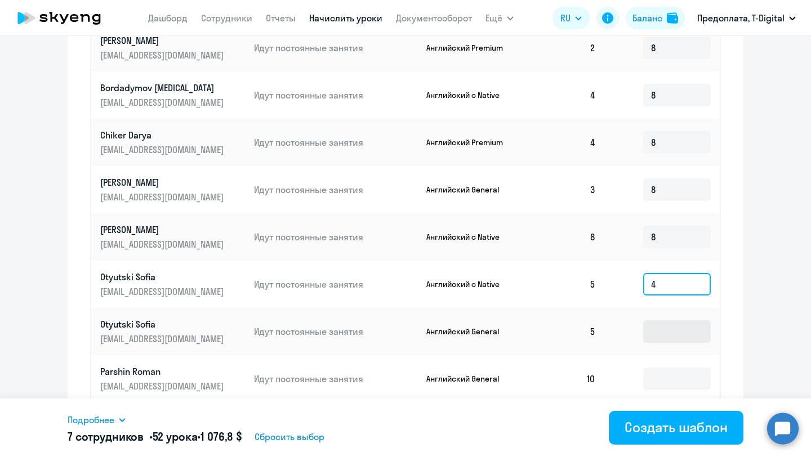
type input "4"
click at [661, 332] on input at bounding box center [677, 332] width 68 height 23
type input "4"
click at [732, 363] on div "Создание нового шаблона автоначислений Введите название шаблона Выберите тип ша…" at bounding box center [406, 70] width 676 height 880
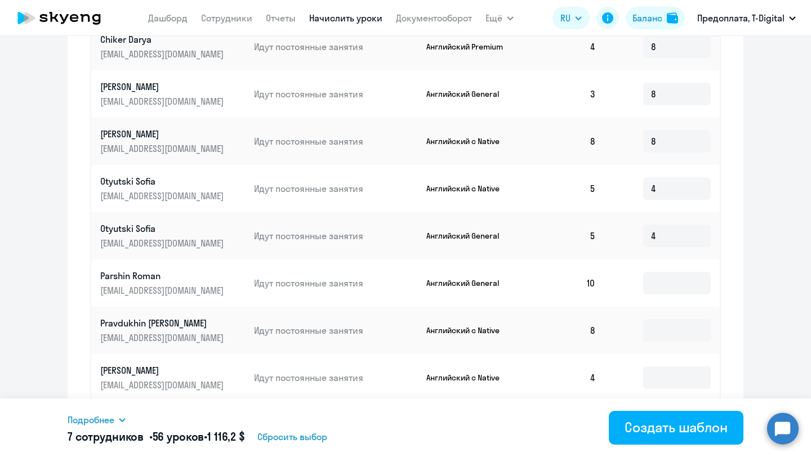
scroll to position [95, 0]
click at [677, 284] on input at bounding box center [677, 284] width 68 height 23
type input "8"
click at [666, 329] on input at bounding box center [677, 332] width 68 height 23
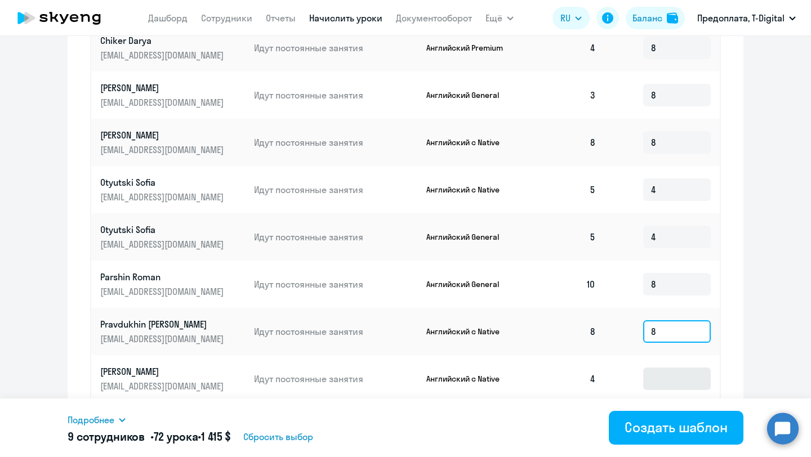
type input "8"
click at [657, 380] on input at bounding box center [677, 379] width 68 height 23
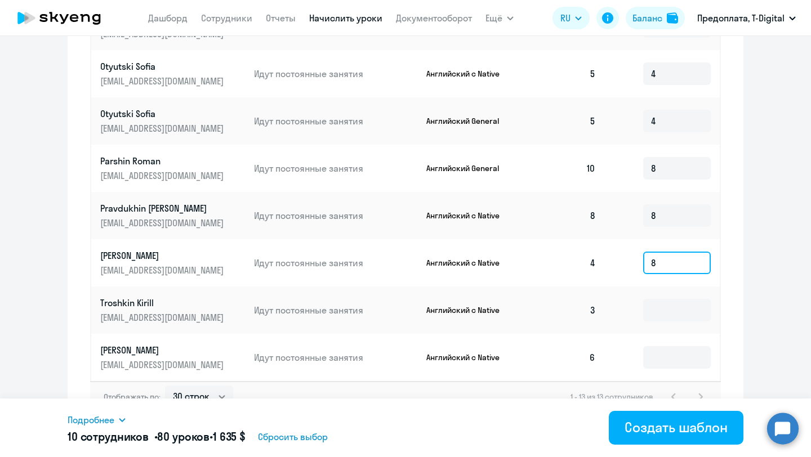
scroll to position [503, 0]
type input "8"
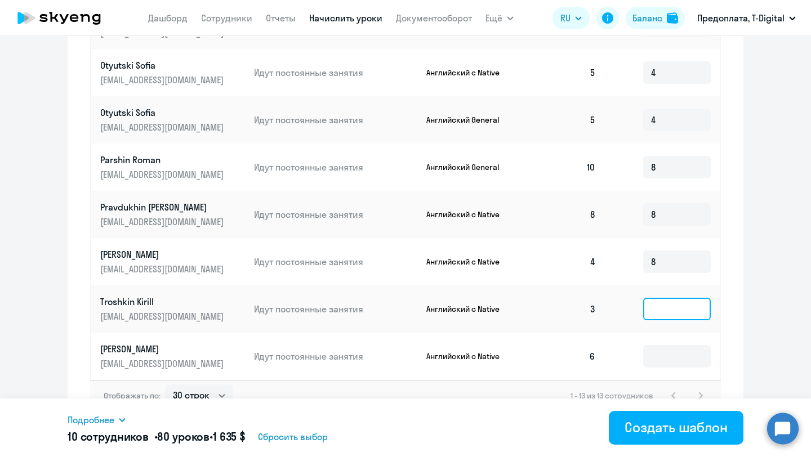
click at [665, 312] on input at bounding box center [677, 309] width 68 height 23
type input "8"
click at [659, 359] on input at bounding box center [677, 356] width 68 height 23
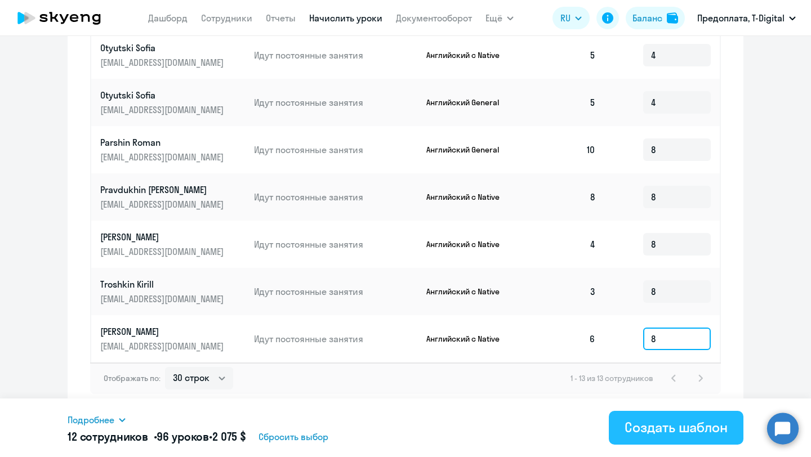
type input "8"
click at [669, 430] on div "Создать шаблон" at bounding box center [676, 428] width 103 height 18
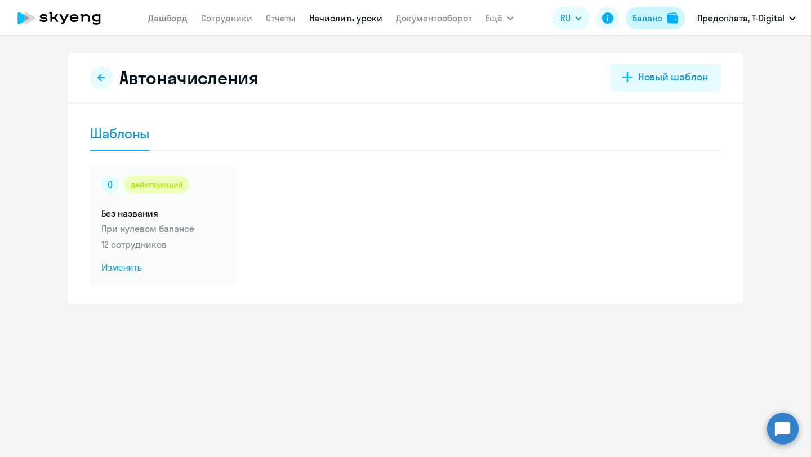
click at [647, 17] on div "Баланс" at bounding box center [648, 18] width 30 height 14
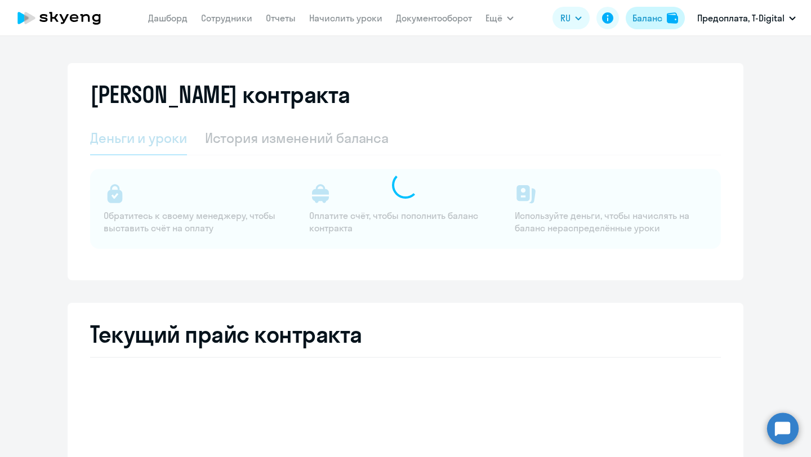
select select "english_adult_not_native_speaker"
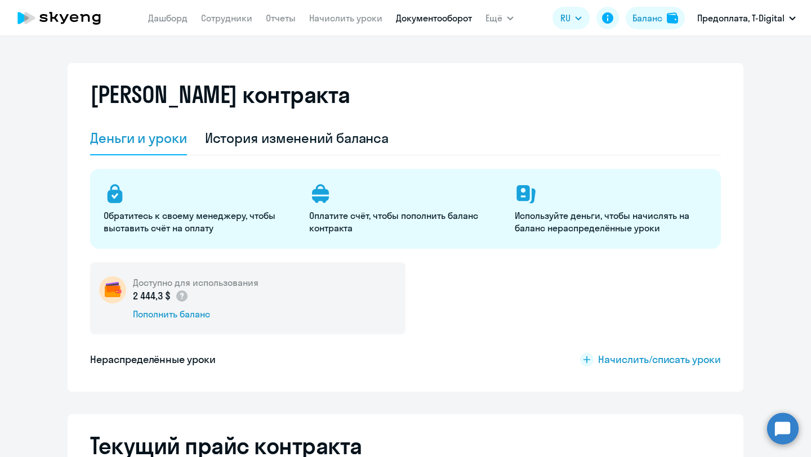
click at [422, 17] on link "Документооборот" at bounding box center [434, 17] width 76 height 11
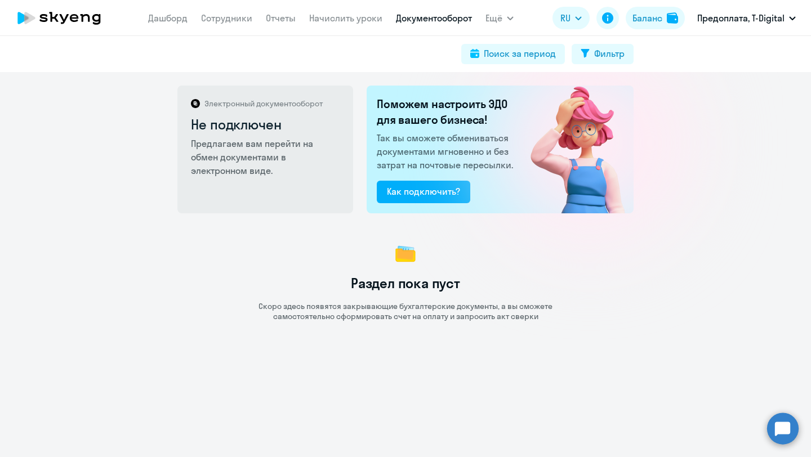
click at [789, 425] on circle at bounding box center [783, 429] width 32 height 32
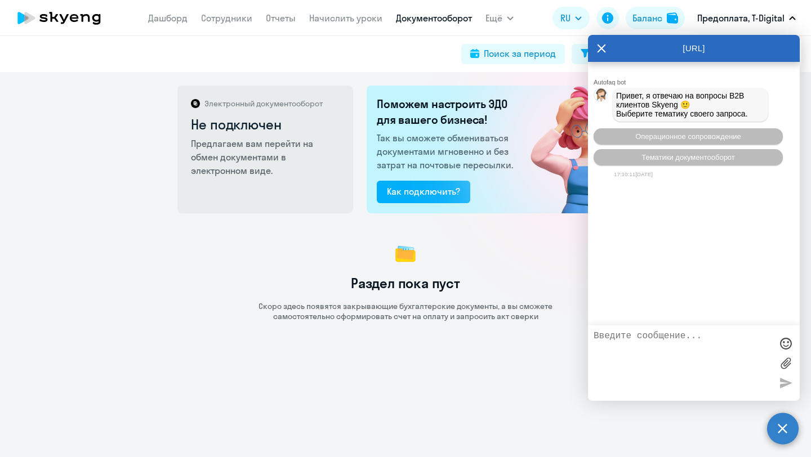
click at [600, 51] on icon at bounding box center [601, 48] width 9 height 27
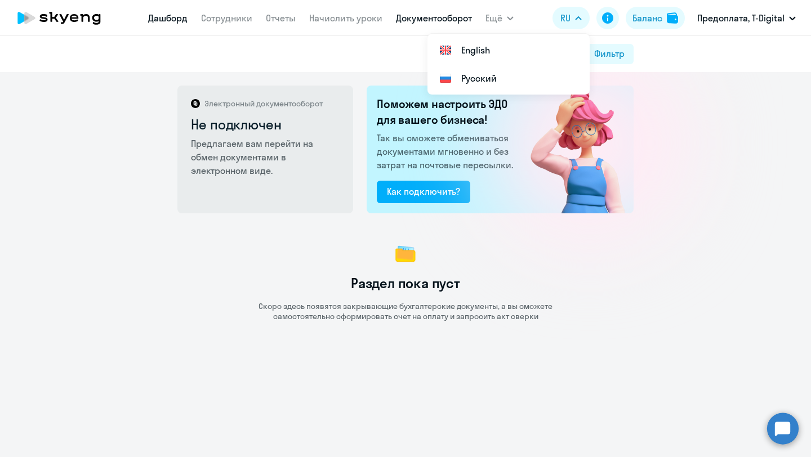
click at [177, 20] on link "Дашборд" at bounding box center [167, 17] width 39 height 11
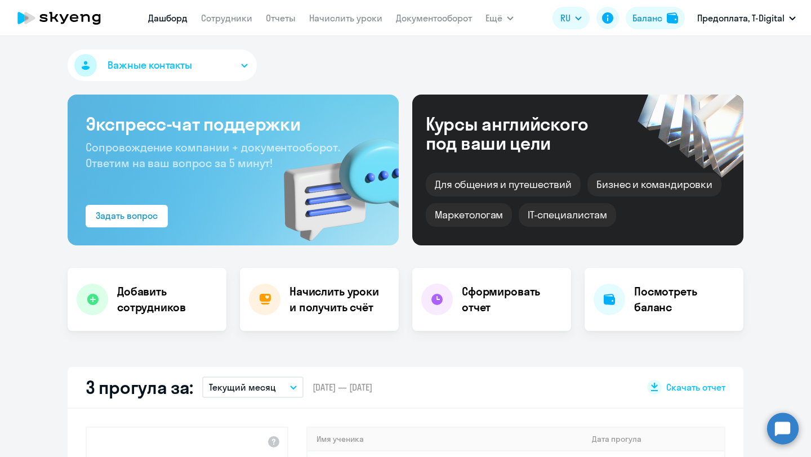
select select "30"
click at [151, 69] on span "Важные контакты" at bounding box center [150, 65] width 84 height 15
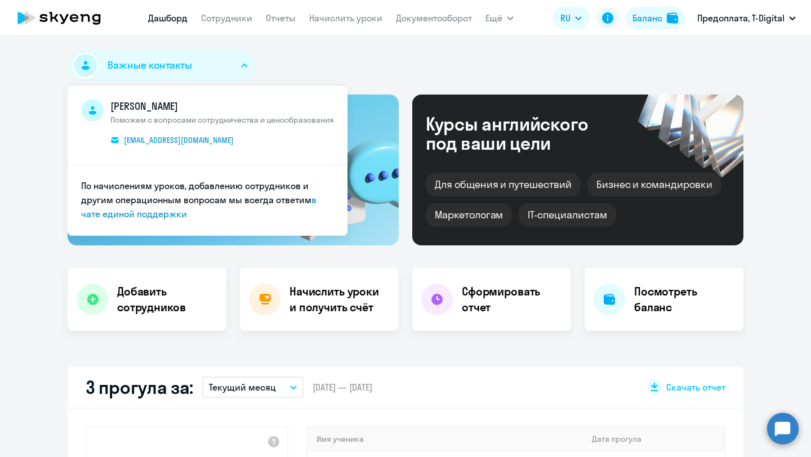
click at [151, 69] on span "Важные контакты" at bounding box center [150, 65] width 84 height 15
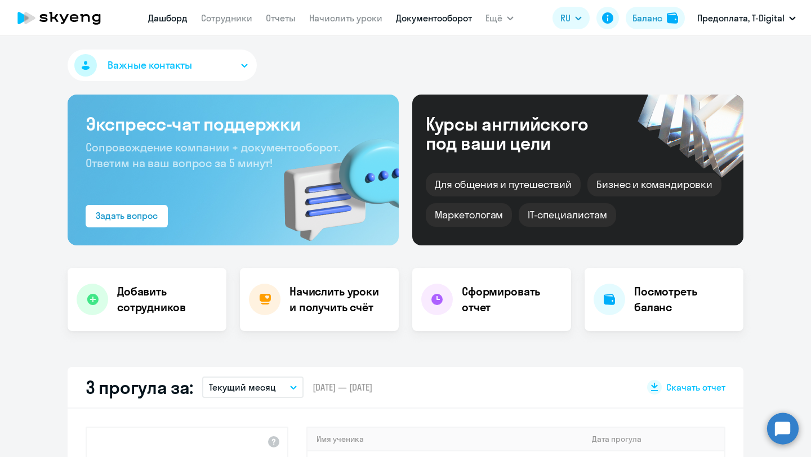
click at [422, 18] on link "Документооборот" at bounding box center [434, 17] width 76 height 11
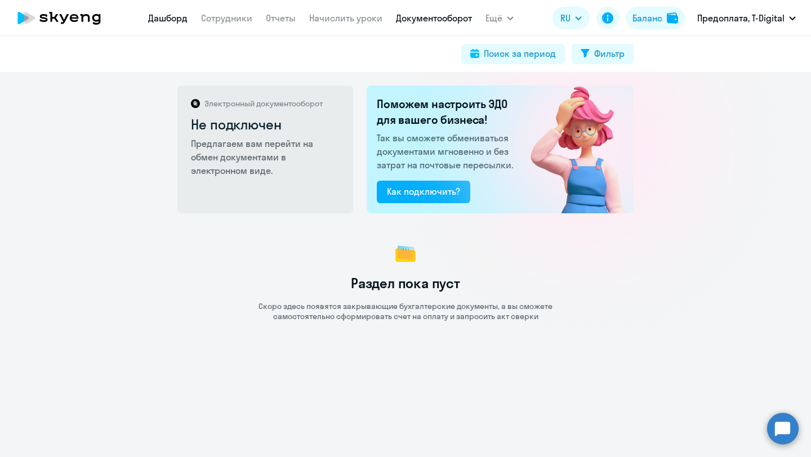
click at [165, 20] on link "Дашборд" at bounding box center [167, 17] width 39 height 11
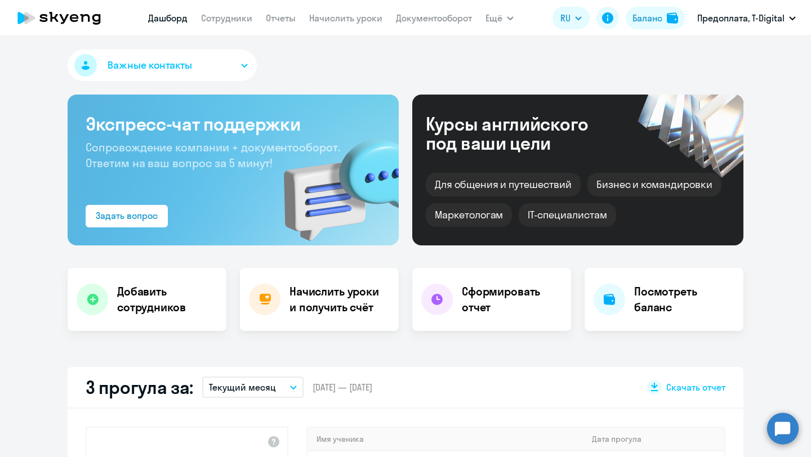
select select "30"
click at [227, 21] on link "Сотрудники" at bounding box center [226, 17] width 51 height 11
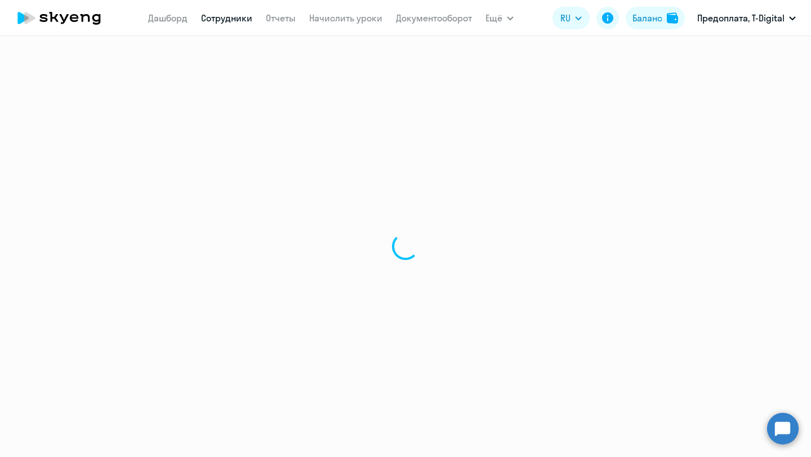
select select "30"
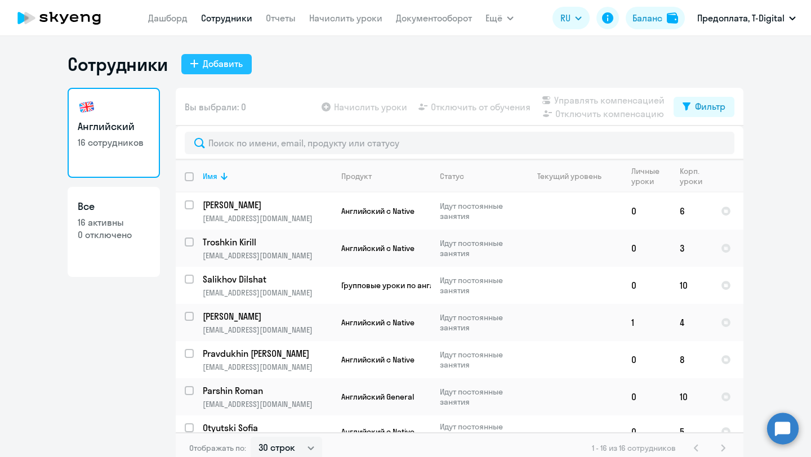
click at [218, 63] on div "Добавить" at bounding box center [223, 64] width 40 height 14
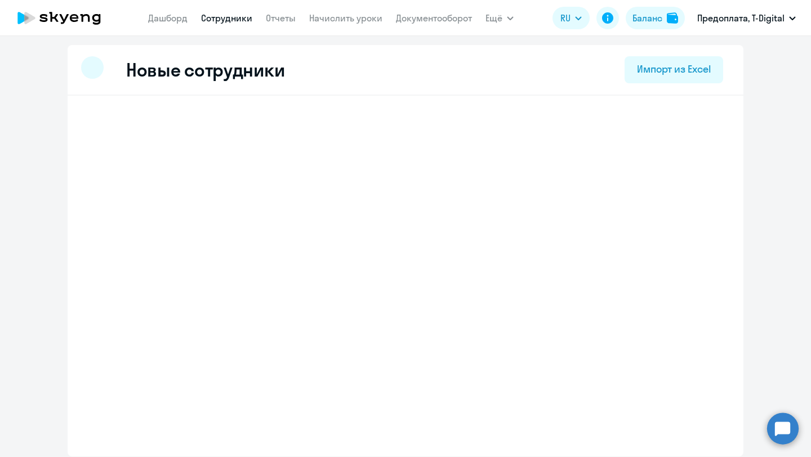
select select "english_adult_not_native_speaker"
select select "3"
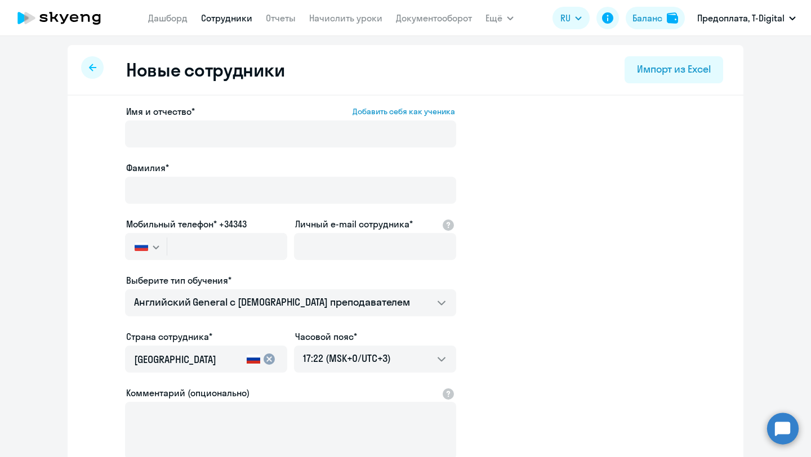
click at [159, 245] on svg-icon "button" at bounding box center [156, 247] width 9 height 9
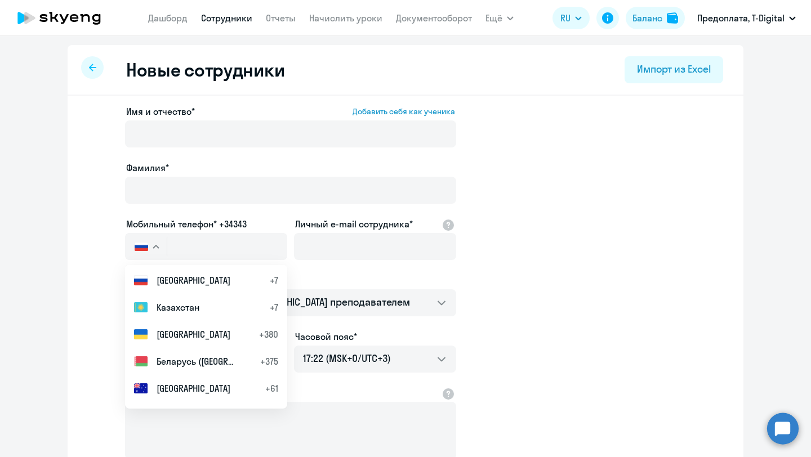
click at [159, 245] on svg-icon "button" at bounding box center [156, 247] width 9 height 9
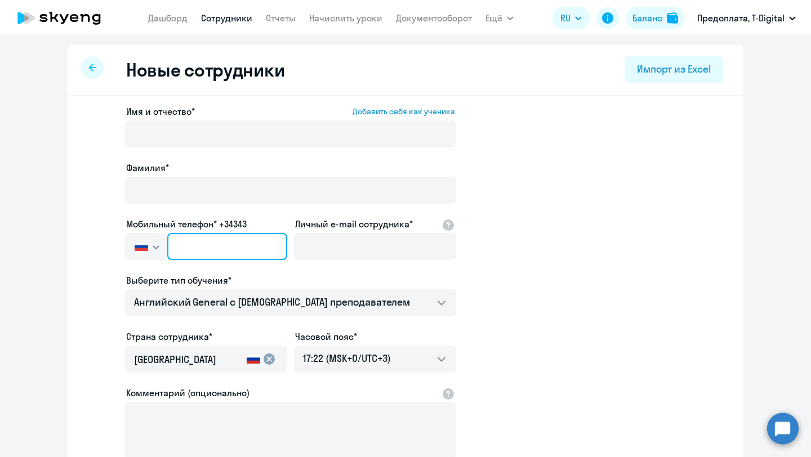
drag, startPoint x: 183, startPoint y: 243, endPoint x: 276, endPoint y: 248, distance: 93.1
click at [276, 248] on input "text" at bounding box center [227, 246] width 120 height 27
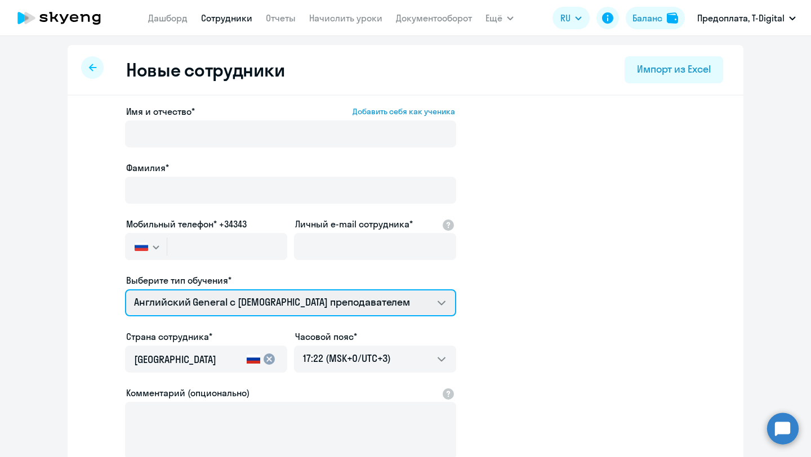
click at [439, 299] on select "Премиум английский с русскоговорящим преподавателем Английский General с русско…" at bounding box center [290, 303] width 331 height 27
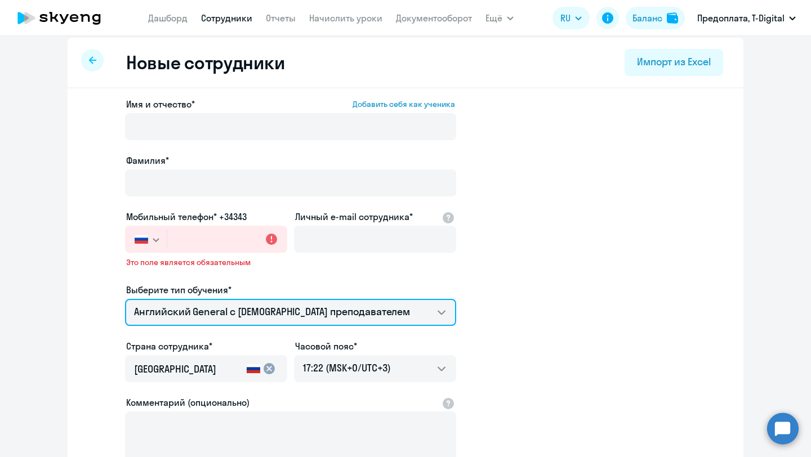
scroll to position [6, 0]
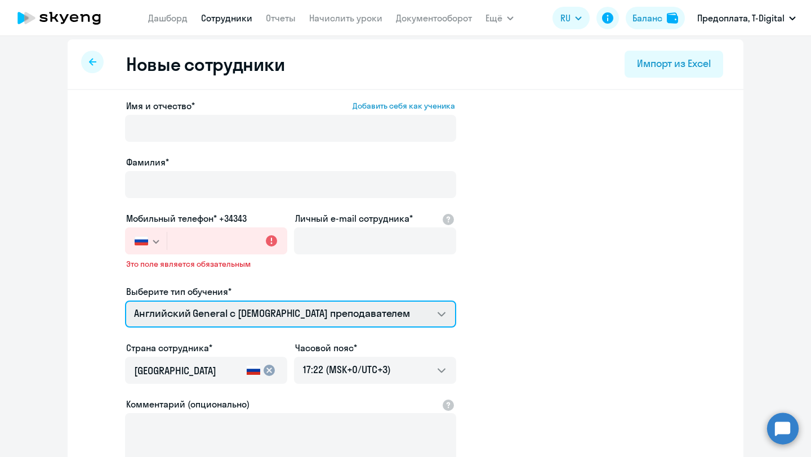
click at [446, 314] on select "Премиум английский с русскоговорящим преподавателем Английский General с русско…" at bounding box center [290, 314] width 331 height 27
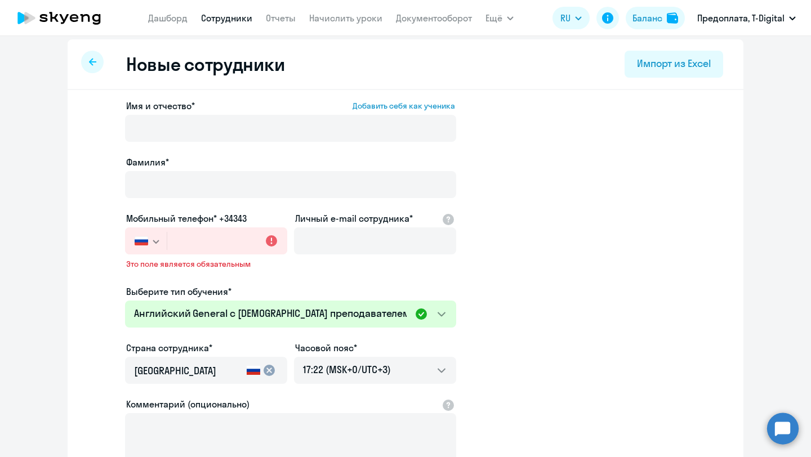
click at [96, 64] on div at bounding box center [92, 62] width 23 height 23
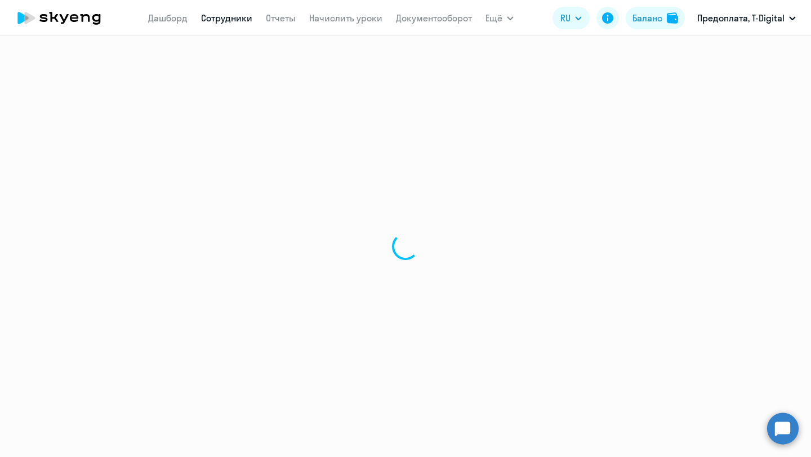
select select "30"
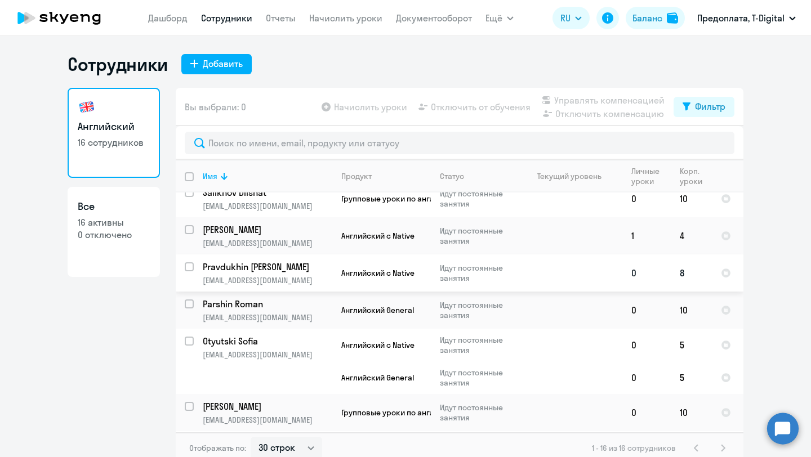
scroll to position [86, 0]
click at [236, 306] on p "Parshin Roman" at bounding box center [266, 305] width 127 height 12
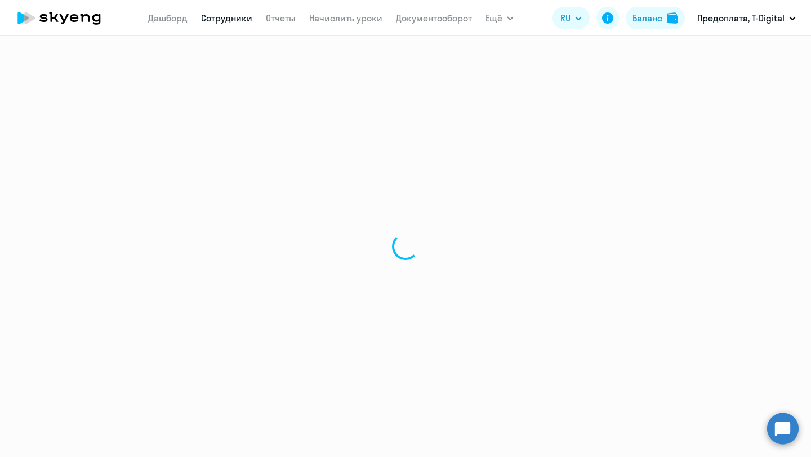
select select "english"
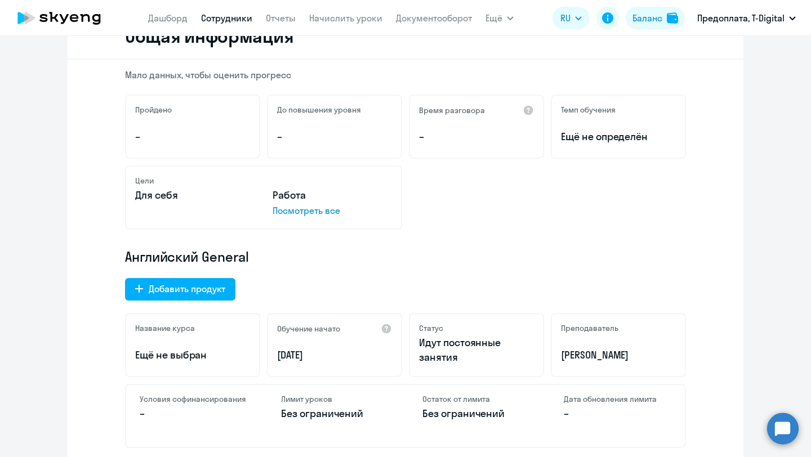
scroll to position [160, 0]
click at [189, 290] on div "Добавить продукт" at bounding box center [187, 289] width 77 height 14
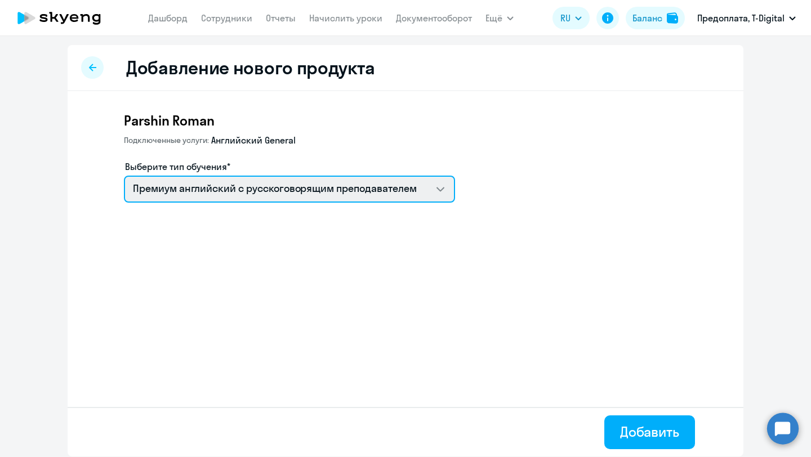
click at [442, 189] on select "Премиум английский с русскоговорящим преподавателем Английский General с англог…" at bounding box center [289, 189] width 331 height 27
select select "english_adult_native_speaker"
click at [124, 176] on select "Премиум английский с русскоговорящим преподавателем Английский General с англог…" at bounding box center [289, 189] width 331 height 27
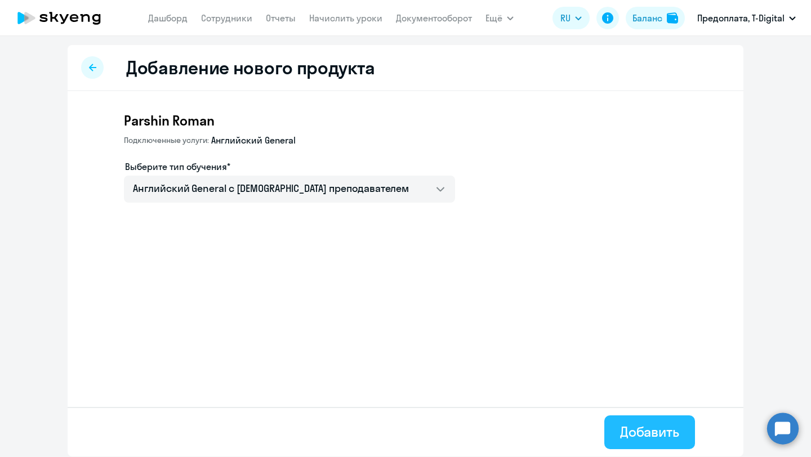
click at [633, 432] on div "Добавить" at bounding box center [649, 432] width 59 height 18
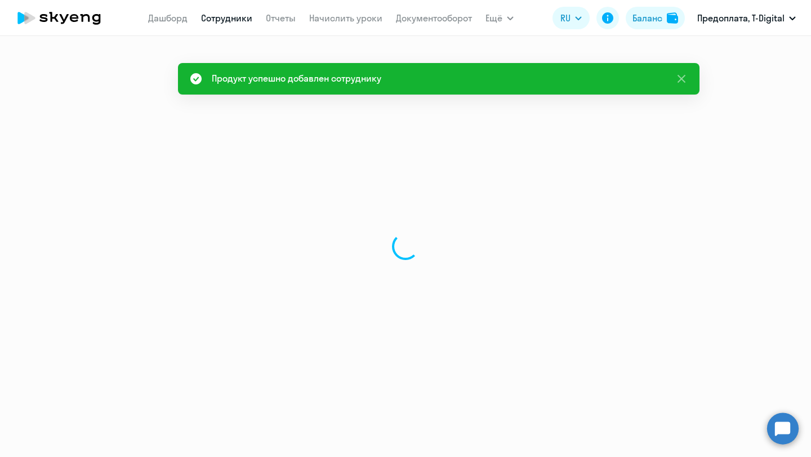
select select "english"
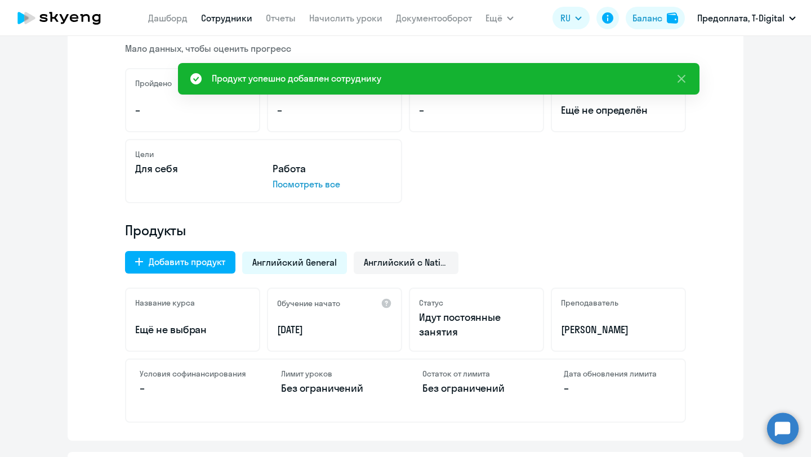
scroll to position [184, 0]
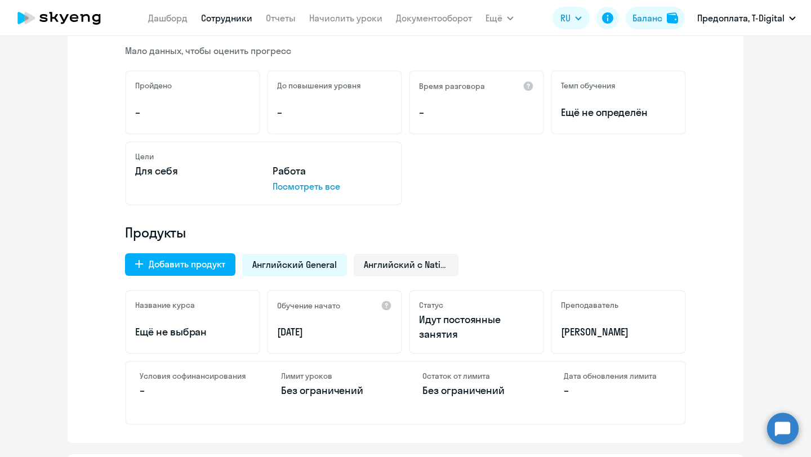
click at [241, 17] on link "Сотрудники" at bounding box center [226, 17] width 51 height 11
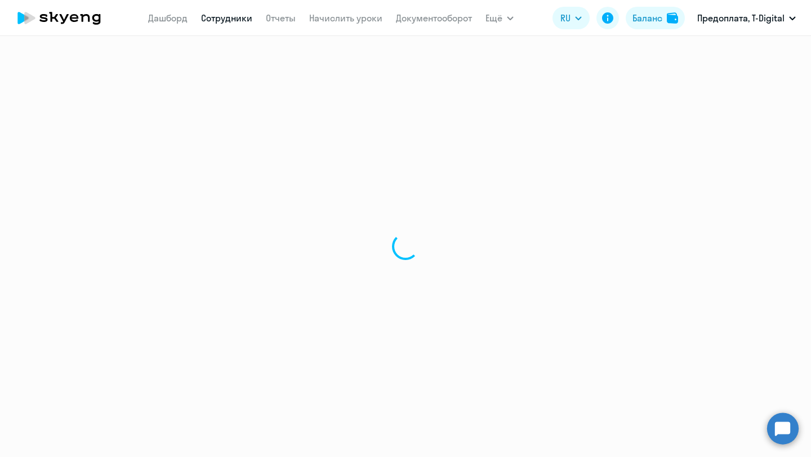
select select "30"
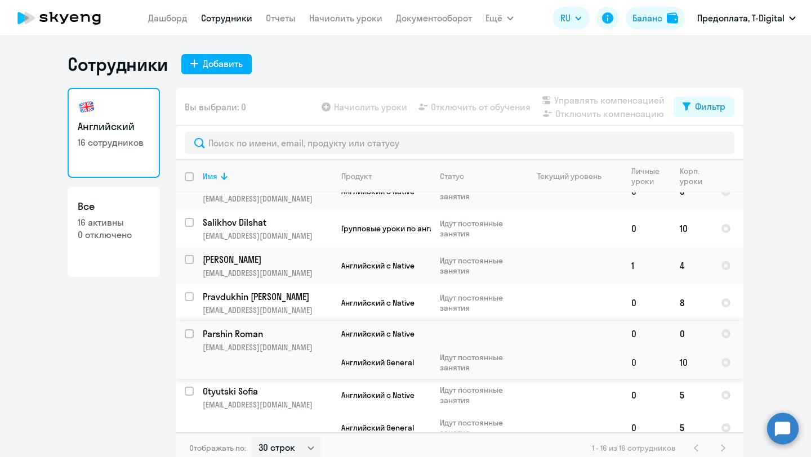
scroll to position [60, 0]
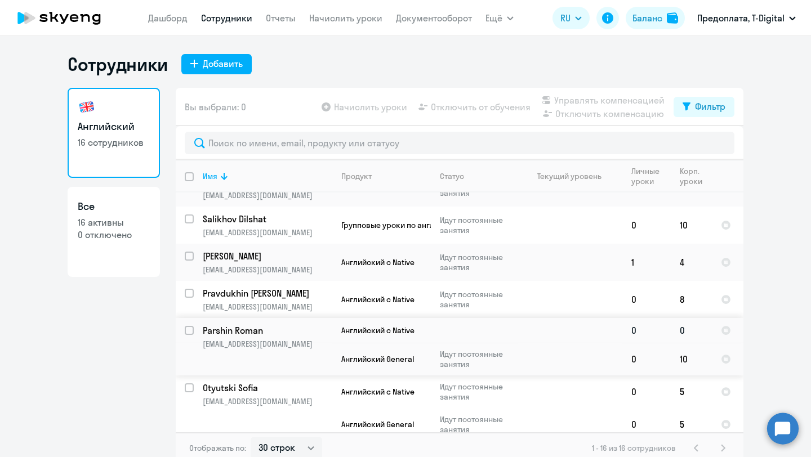
click at [190, 329] on input "select row 42386633" at bounding box center [196, 337] width 23 height 23
checkbox input "true"
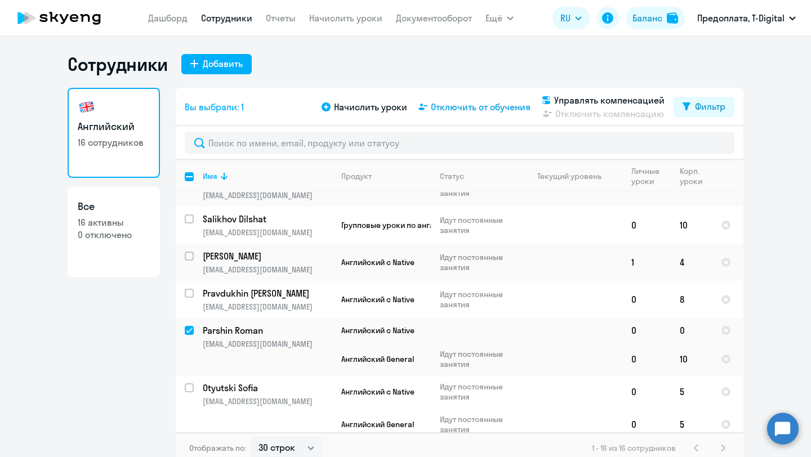
click at [475, 105] on span "Отключить от обучения" at bounding box center [481, 107] width 100 height 14
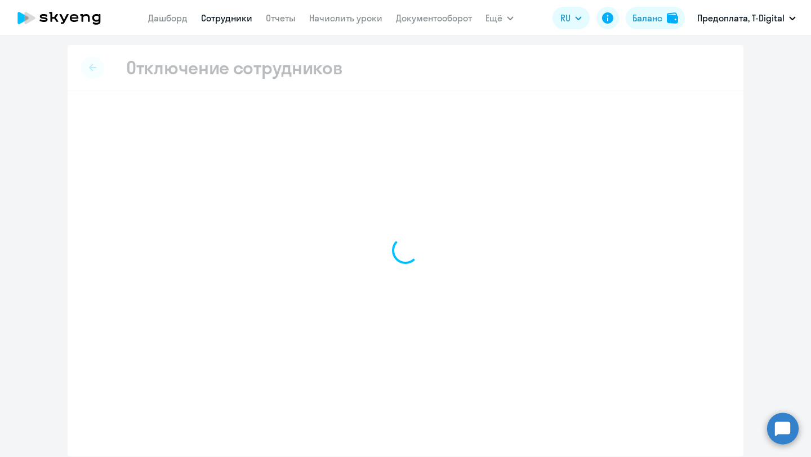
select select "all"
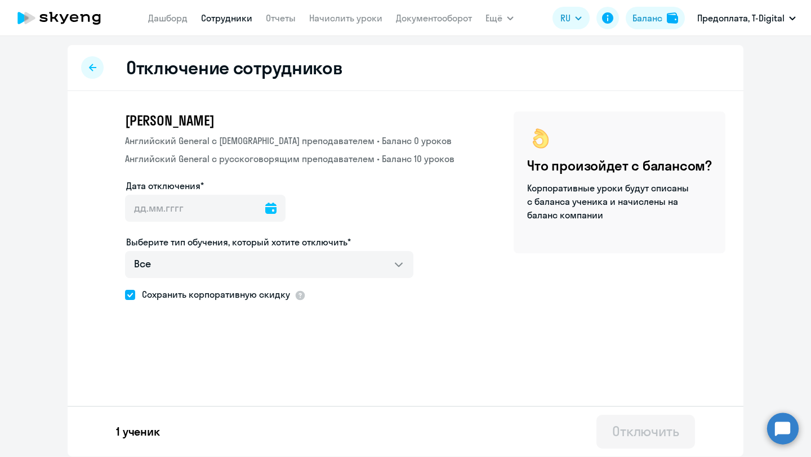
click at [265, 210] on icon at bounding box center [270, 208] width 11 height 11
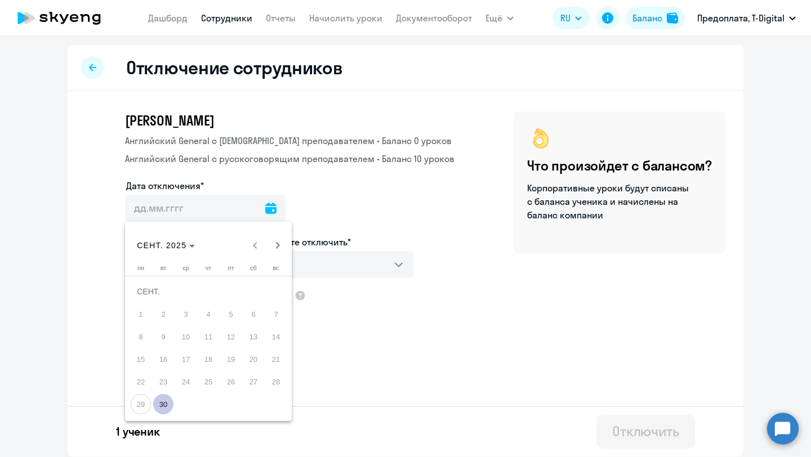
click at [166, 403] on span "30" at bounding box center [163, 404] width 20 height 20
type input "30.09.2025"
type input "30.9.2025"
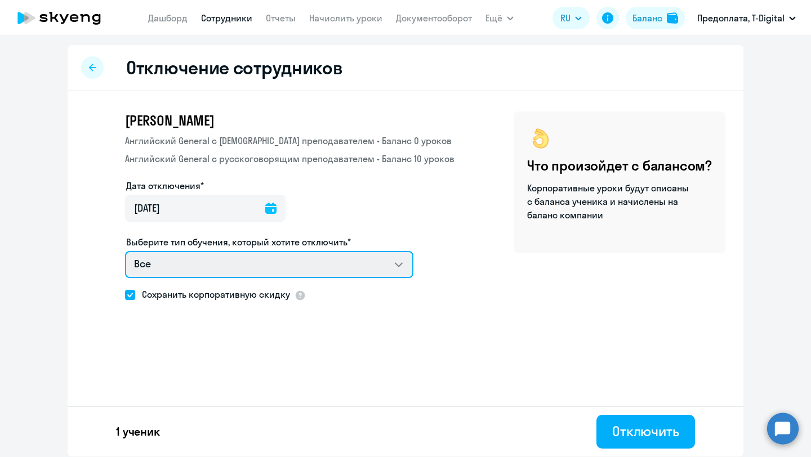
click at [403, 265] on select "Все Английский General с англоговорящим преподавателем Английский General с рус…" at bounding box center [269, 264] width 288 height 27
select select "english_adult_native_speaker"
click at [125, 251] on select "Все Английский General с англоговорящим преподавателем Английский General с рус…" at bounding box center [269, 264] width 288 height 27
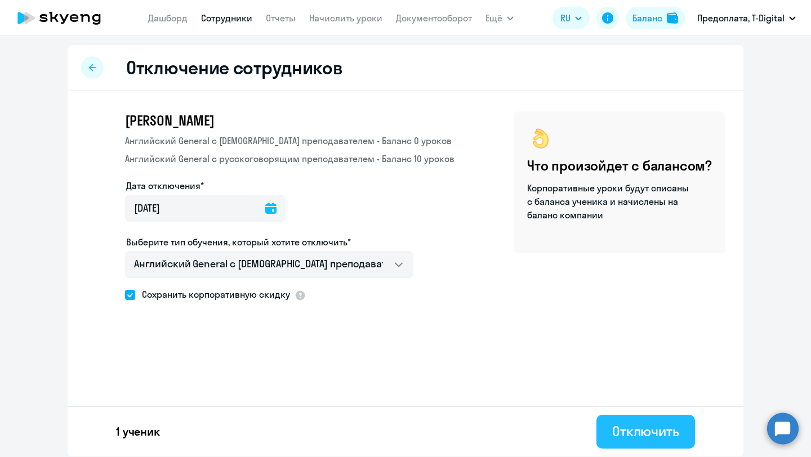
click at [641, 435] on div "Отключить" at bounding box center [645, 431] width 67 height 18
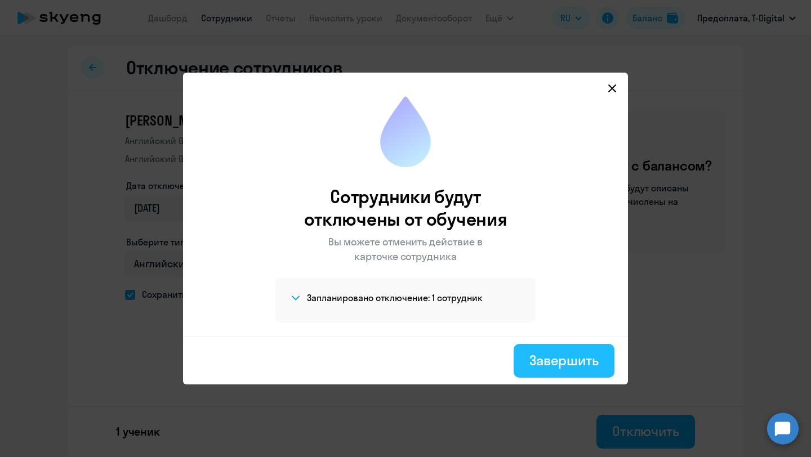
click at [575, 361] on div "Завершить" at bounding box center [564, 361] width 69 height 18
select select "30"
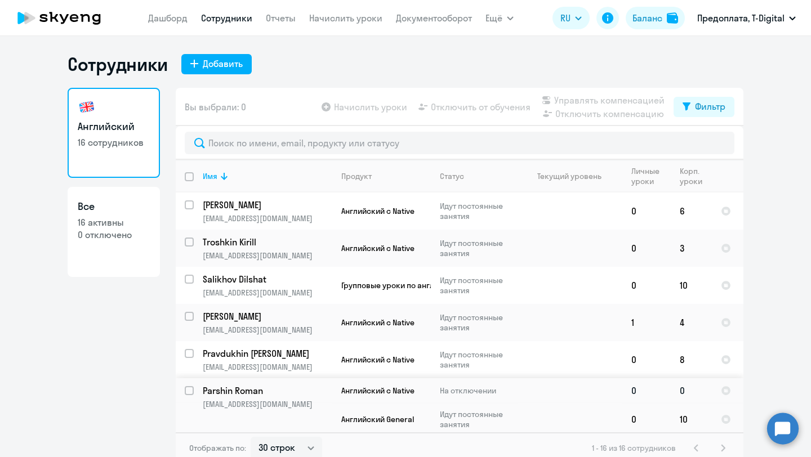
click at [219, 392] on p "Parshin Roman" at bounding box center [266, 391] width 127 height 12
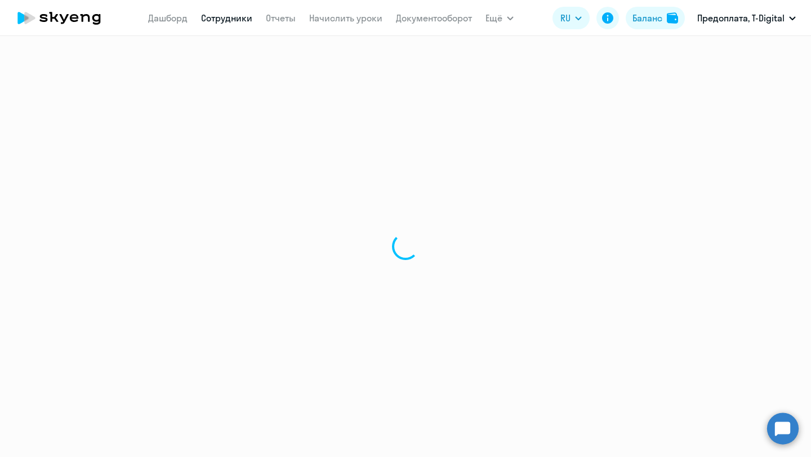
select select "english"
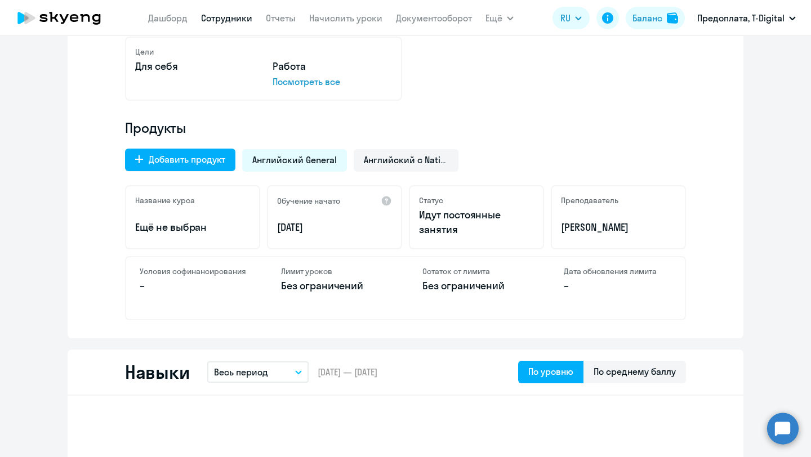
scroll to position [286, 0]
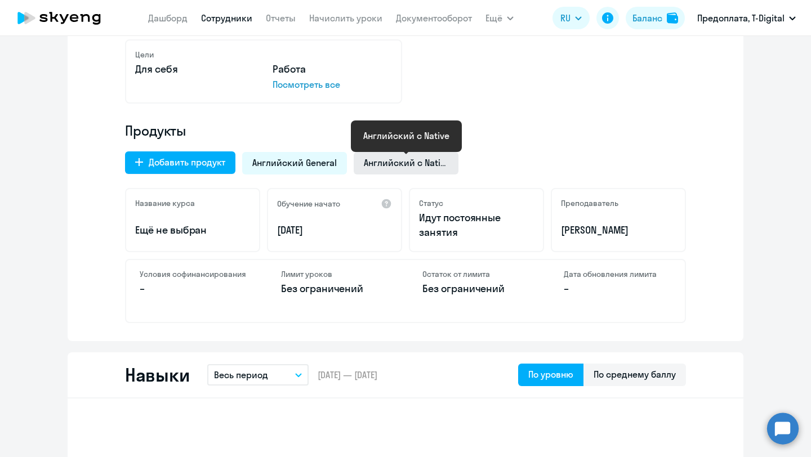
click at [385, 162] on span "Английский с Native" at bounding box center [406, 163] width 84 height 12
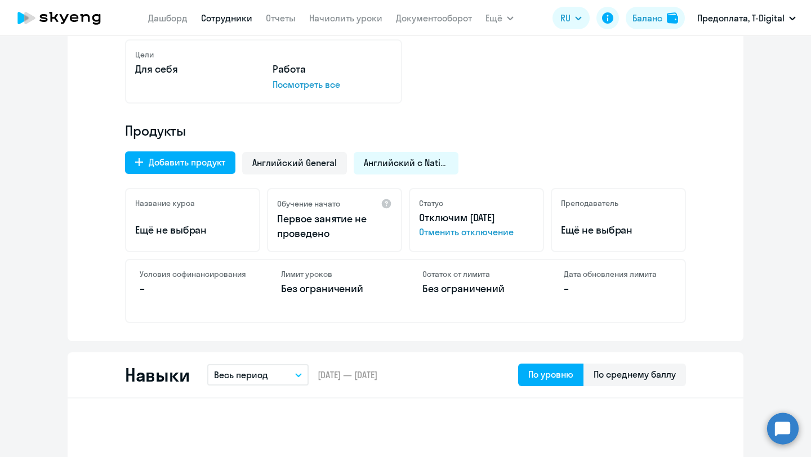
click at [540, 134] on h4 "Продукты" at bounding box center [405, 131] width 561 height 18
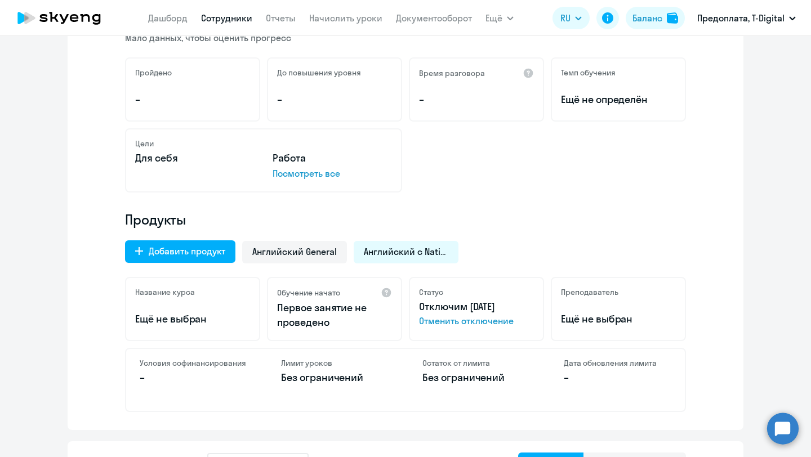
scroll to position [194, 0]
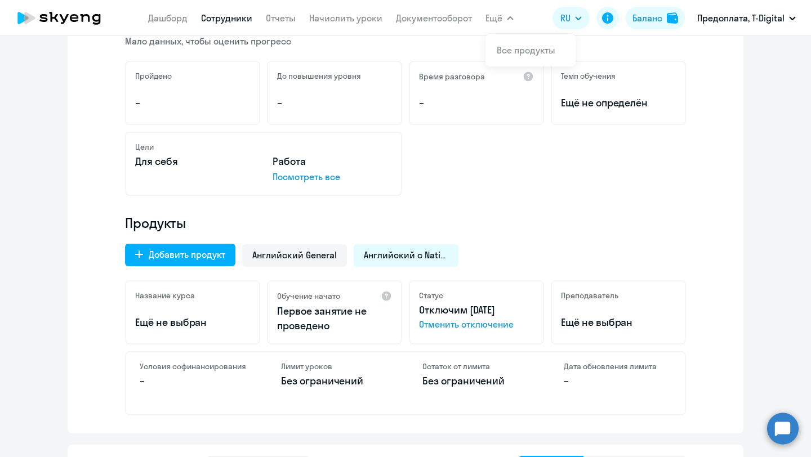
click at [511, 23] on button "Ещё" at bounding box center [500, 18] width 28 height 23
click at [510, 16] on icon "button" at bounding box center [510, 18] width 7 height 4
click at [334, 19] on link "Начислить уроки" at bounding box center [345, 17] width 73 height 11
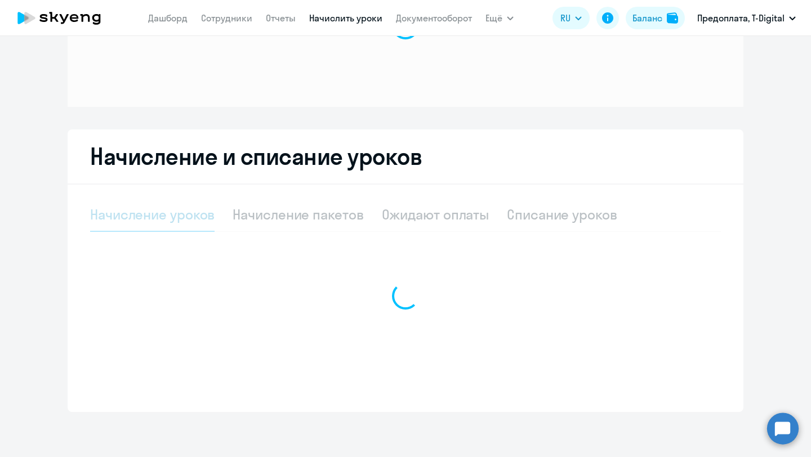
scroll to position [108, 0]
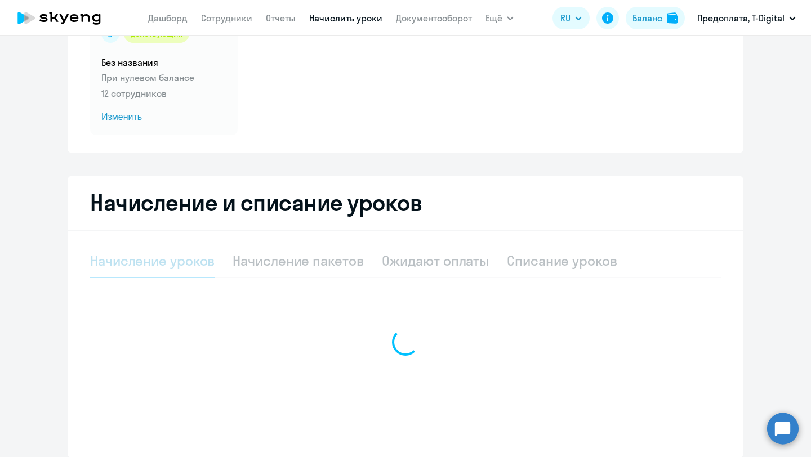
select select "10"
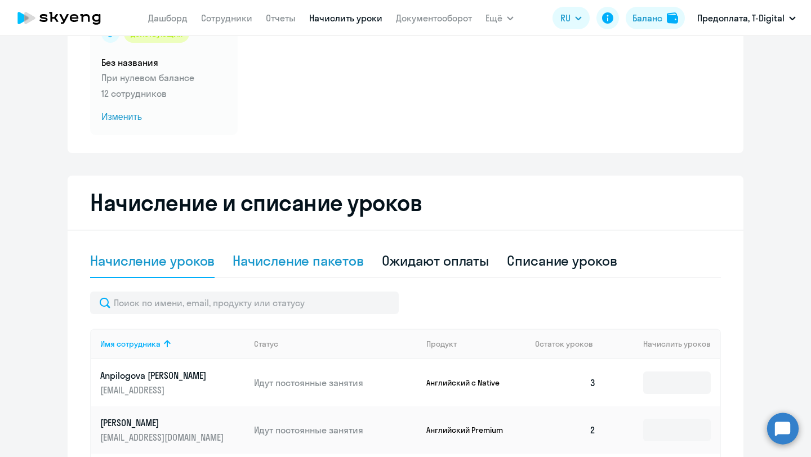
click at [310, 259] on div "Начисление пакетов" at bounding box center [298, 261] width 131 height 18
select select "10"
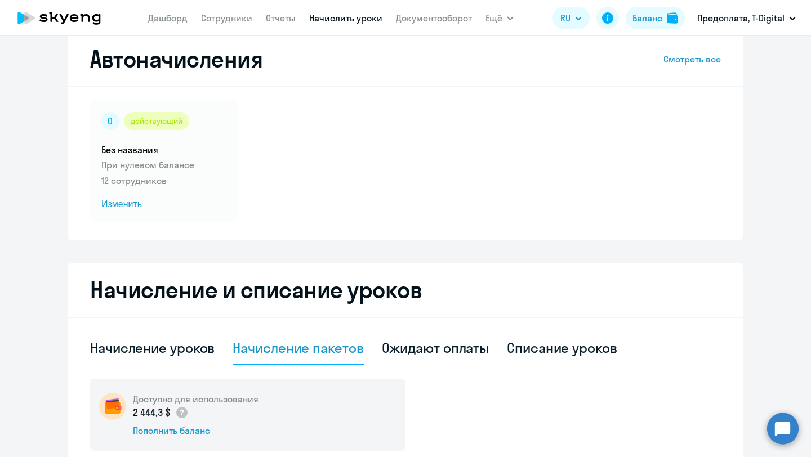
scroll to position [0, 0]
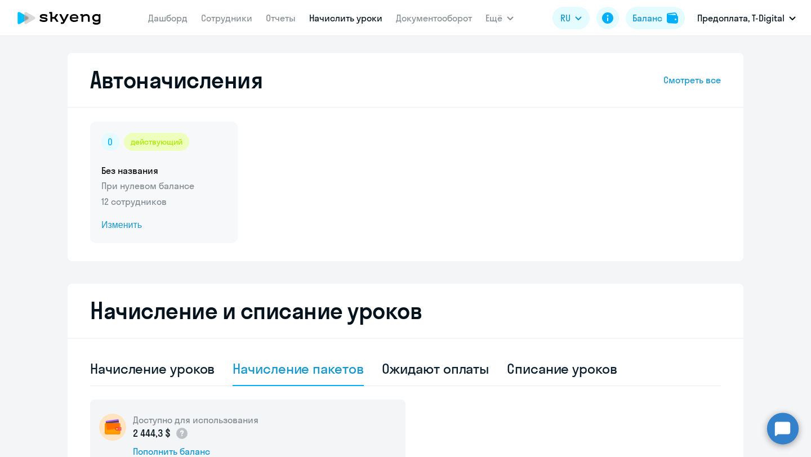
click at [125, 226] on span "Изменить" at bounding box center [163, 226] width 125 height 14
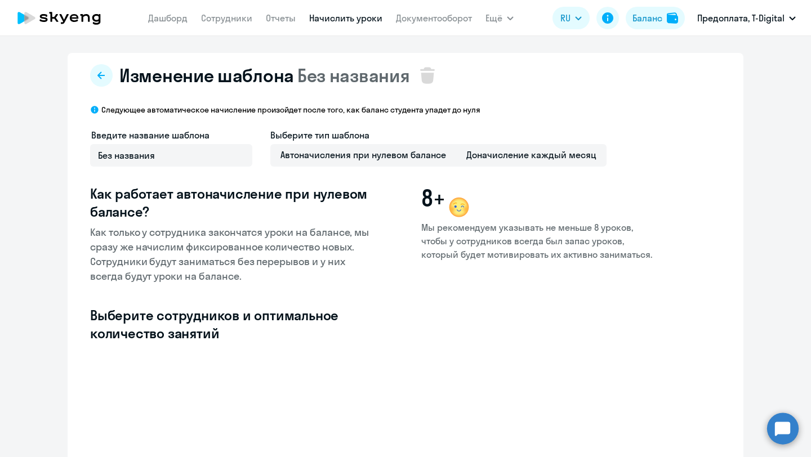
select select "10"
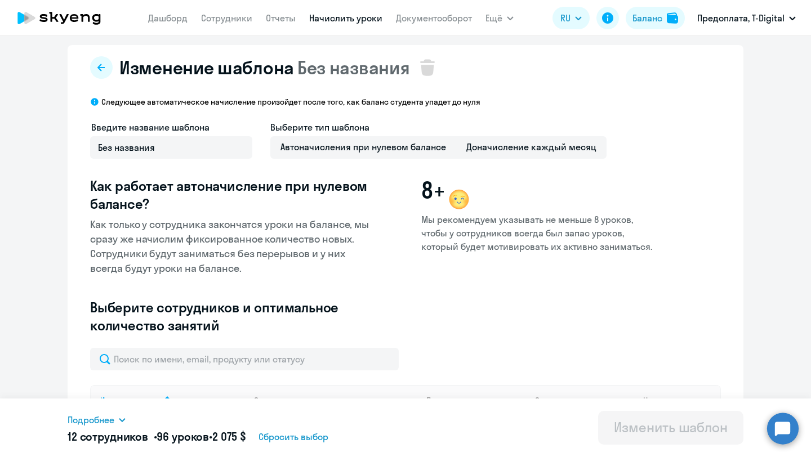
scroll to position [11, 0]
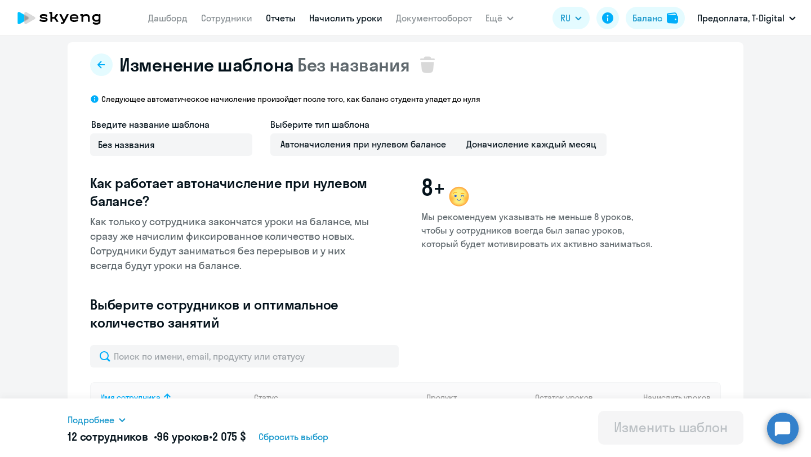
click at [281, 17] on link "Отчеты" at bounding box center [281, 17] width 30 height 11
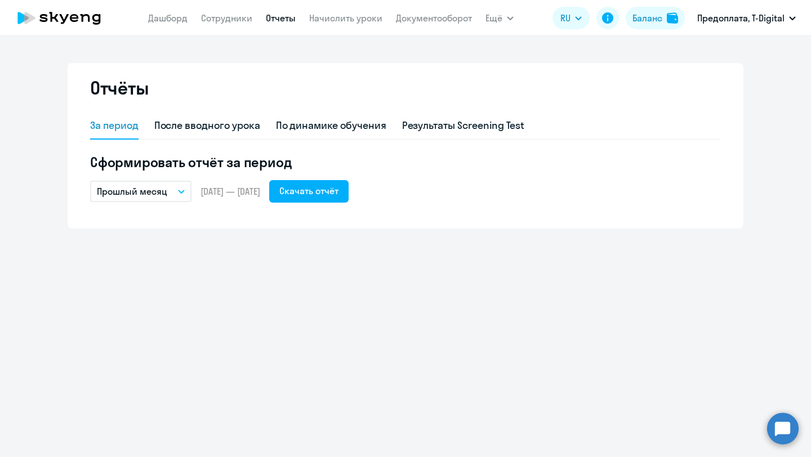
click at [169, 24] on app-menu-item-link "Дашборд" at bounding box center [167, 18] width 39 height 14
click at [166, 17] on link "Дашборд" at bounding box center [167, 17] width 39 height 11
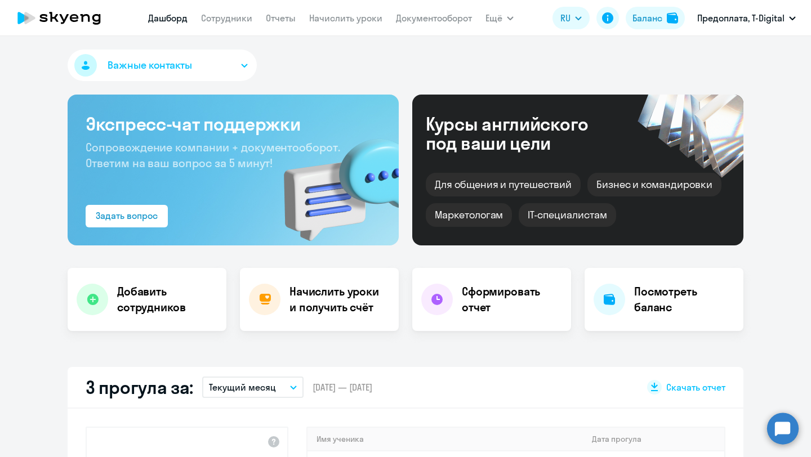
select select "30"
